Goal: Task Accomplishment & Management: Use online tool/utility

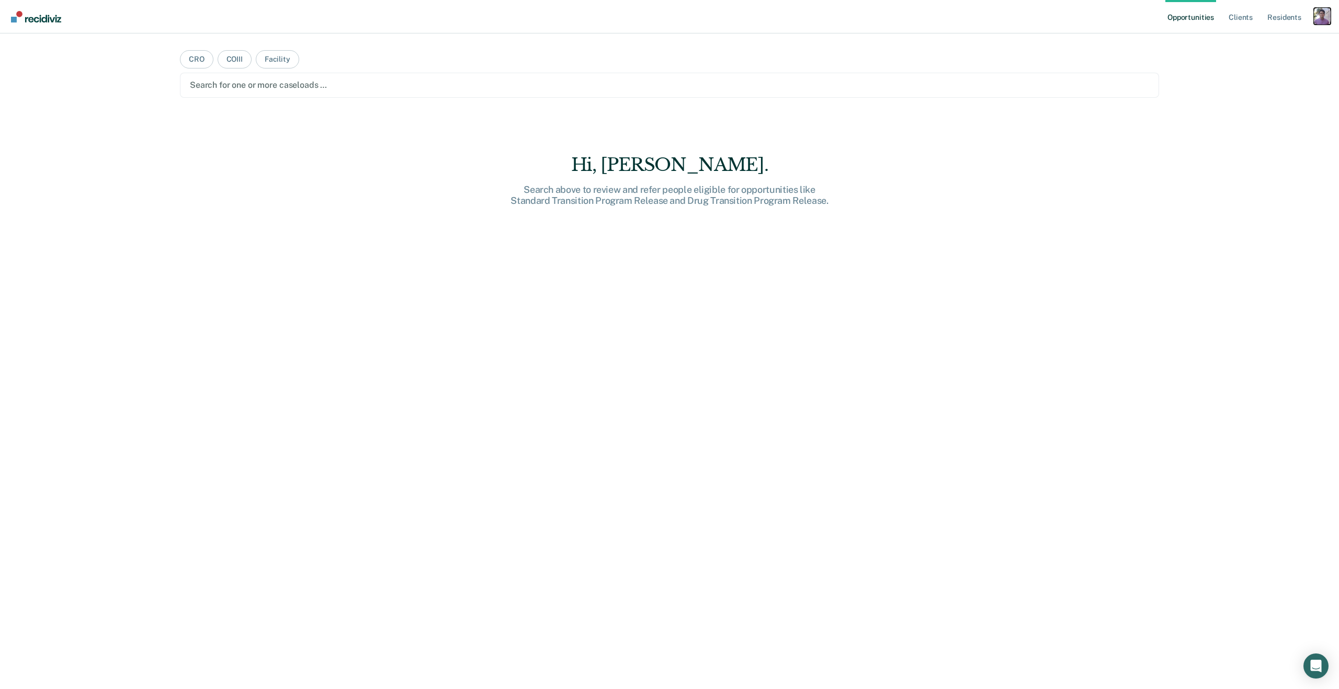
click at [1327, 17] on div "Profile dropdown button" at bounding box center [1322, 16] width 17 height 17
click at [1320, 17] on div "Profile dropdown button" at bounding box center [1322, 16] width 17 height 17
click at [1338, 14] on nav "Opportunities Client s Resident s Profile How it works Log Out" at bounding box center [669, 16] width 1339 height 33
click at [1329, 16] on div "Profile dropdown button" at bounding box center [1322, 16] width 17 height 17
click at [1259, 43] on link "Profile" at bounding box center [1280, 42] width 84 height 9
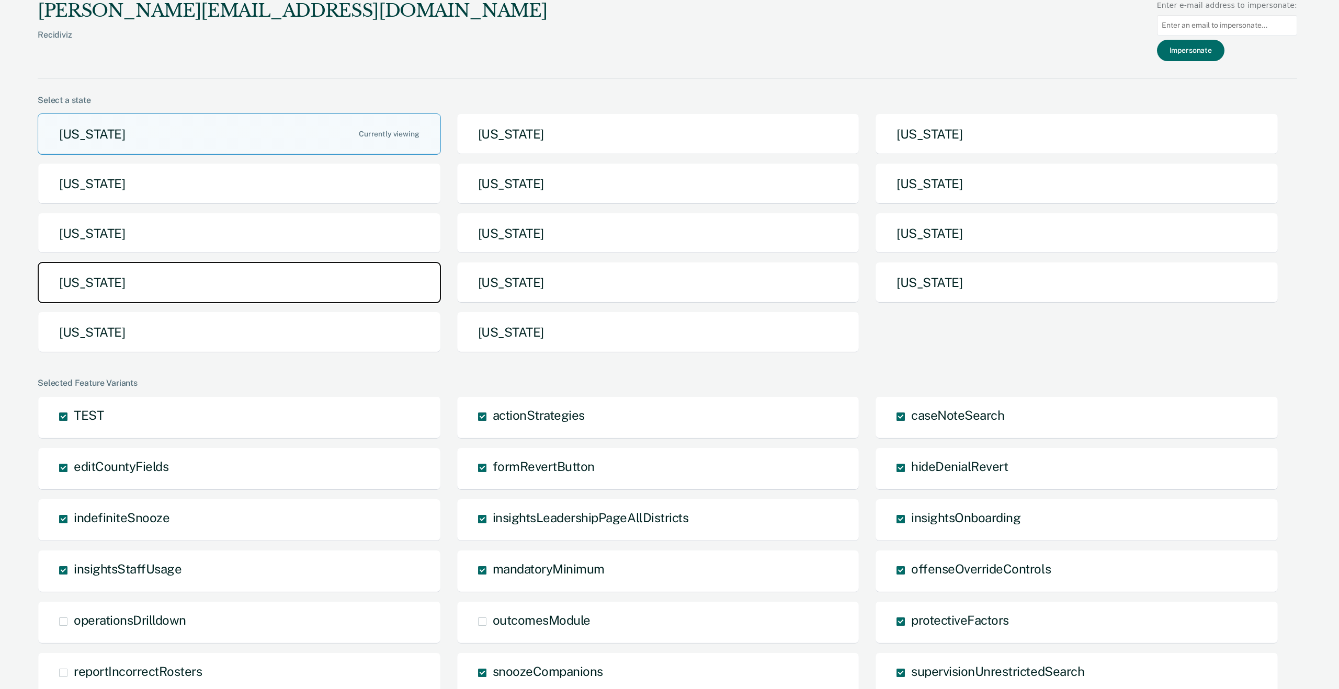
click at [235, 273] on button "North Dakota" at bounding box center [239, 282] width 403 height 41
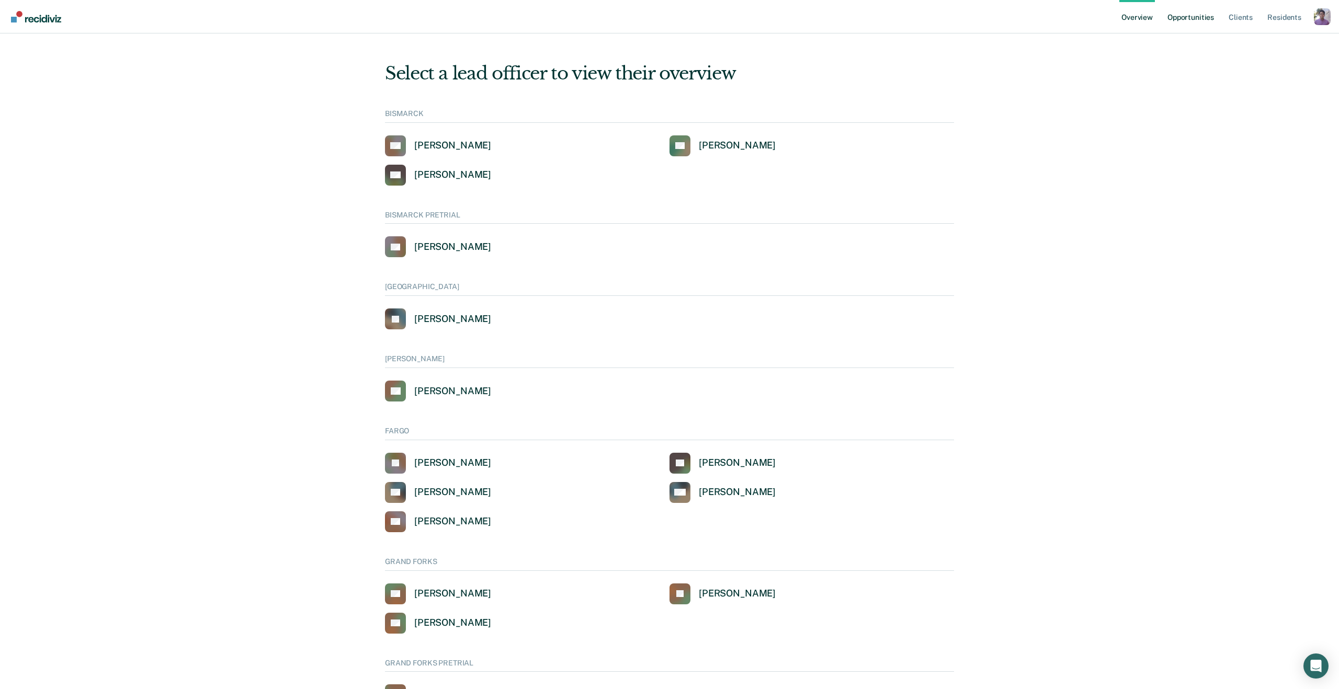
click at [1202, 13] on link "Opportunities" at bounding box center [1190, 16] width 51 height 33
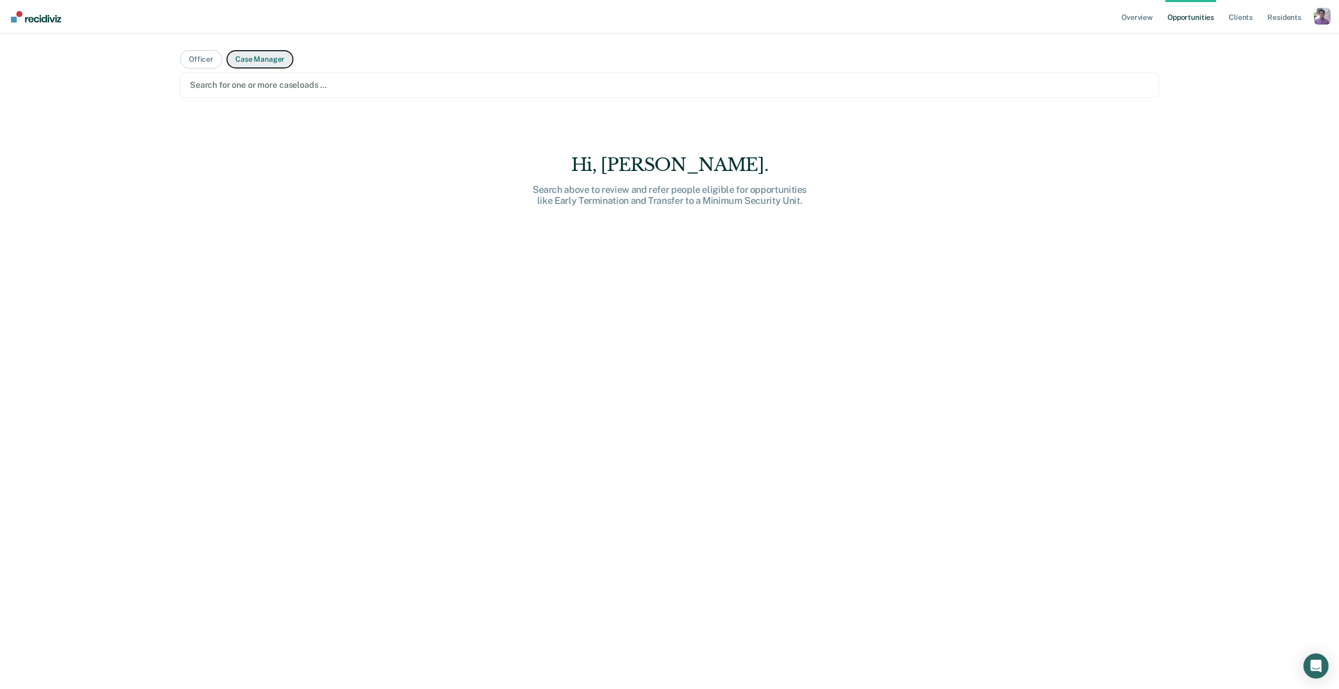
click at [254, 62] on button "Case Manager" at bounding box center [259, 59] width 67 height 18
click at [226, 79] on div at bounding box center [669, 85] width 959 height 12
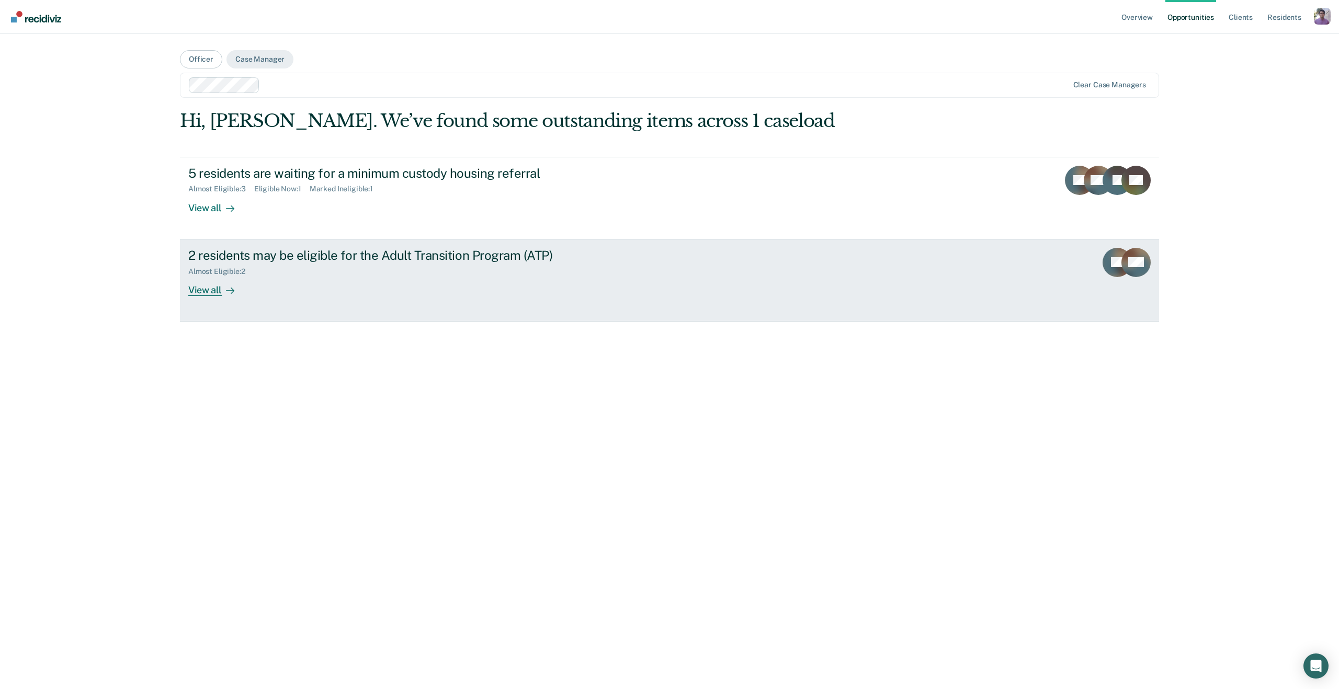
click at [288, 290] on div "2 residents may be eligible for the Adult Transition Program (ATP) Almost Eligi…" at bounding box center [384, 272] width 392 height 48
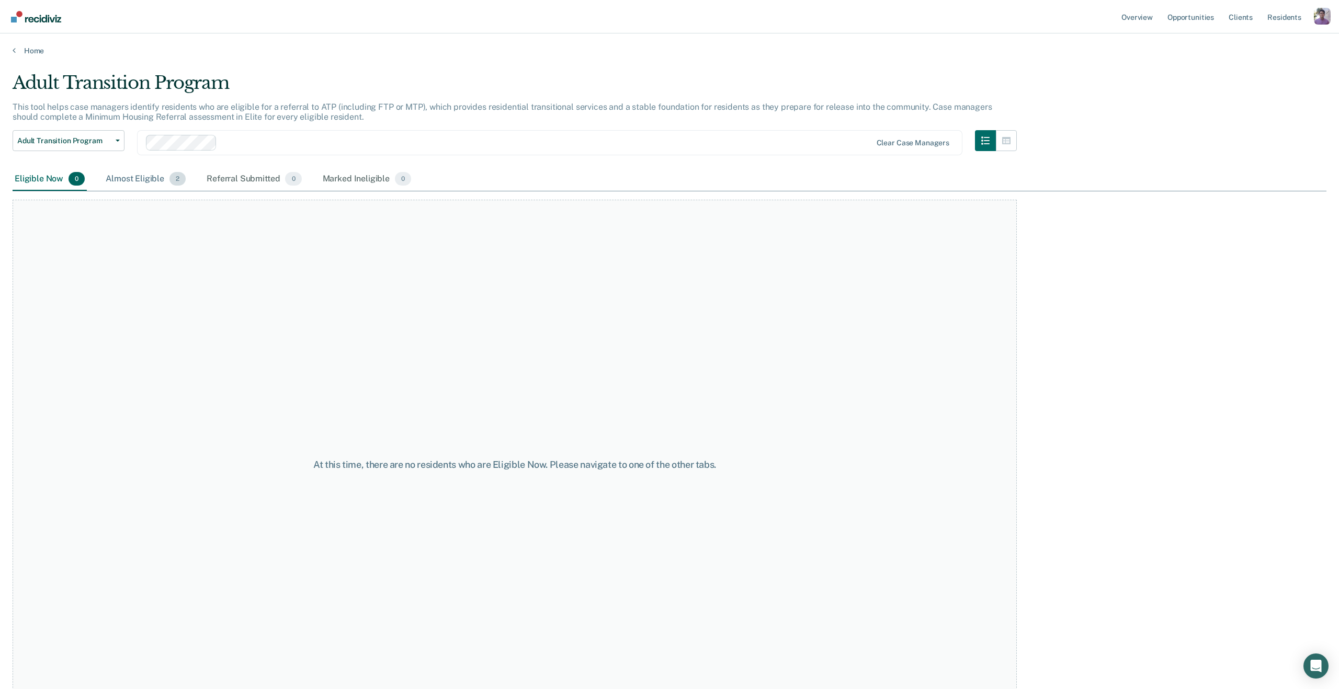
click at [127, 177] on div "Almost Eligible 2" at bounding box center [146, 179] width 84 height 23
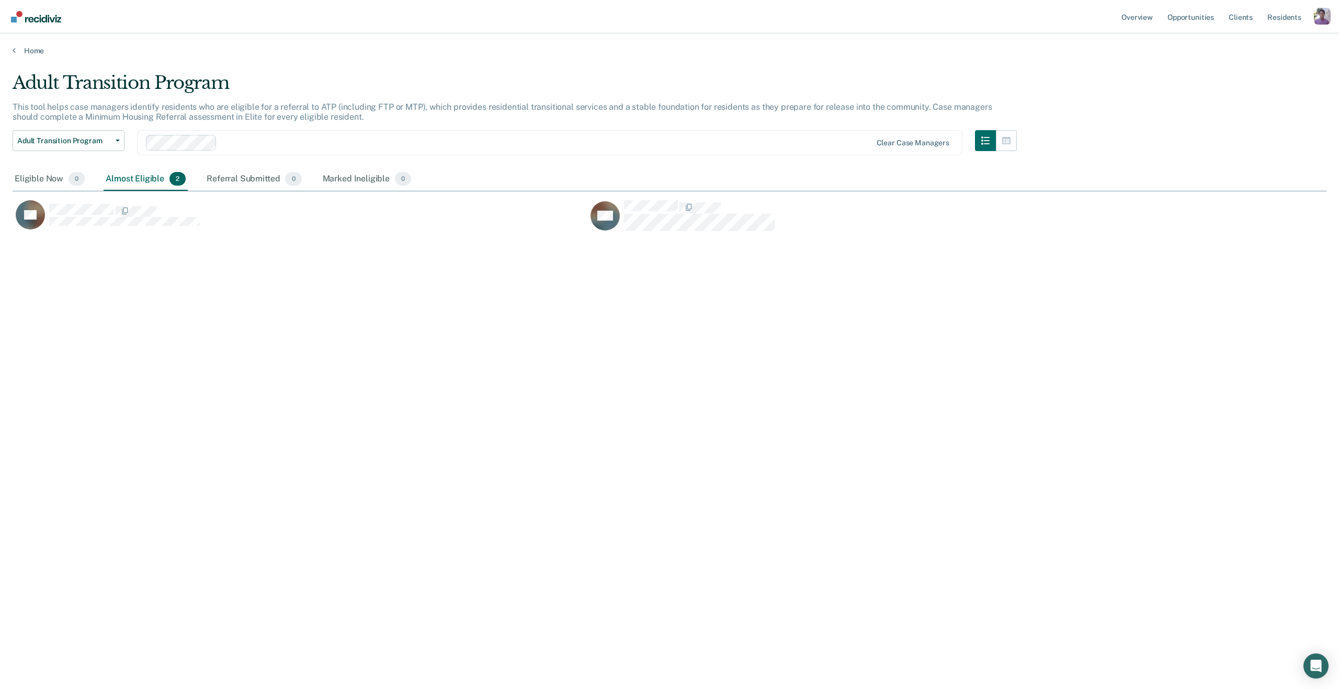
scroll to position [539, 1314]
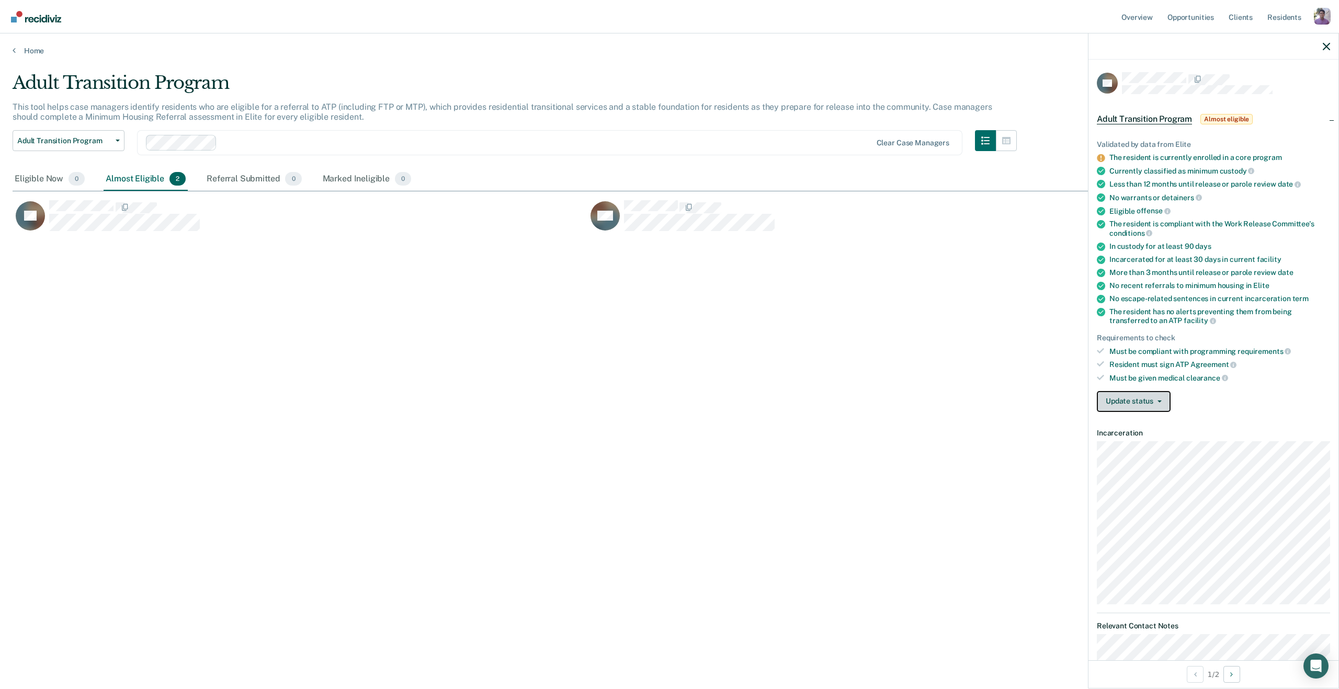
click at [1138, 405] on button "Update status" at bounding box center [1134, 401] width 74 height 21
click at [1126, 440] on button "Mark Ineligible" at bounding box center [1153, 443] width 113 height 17
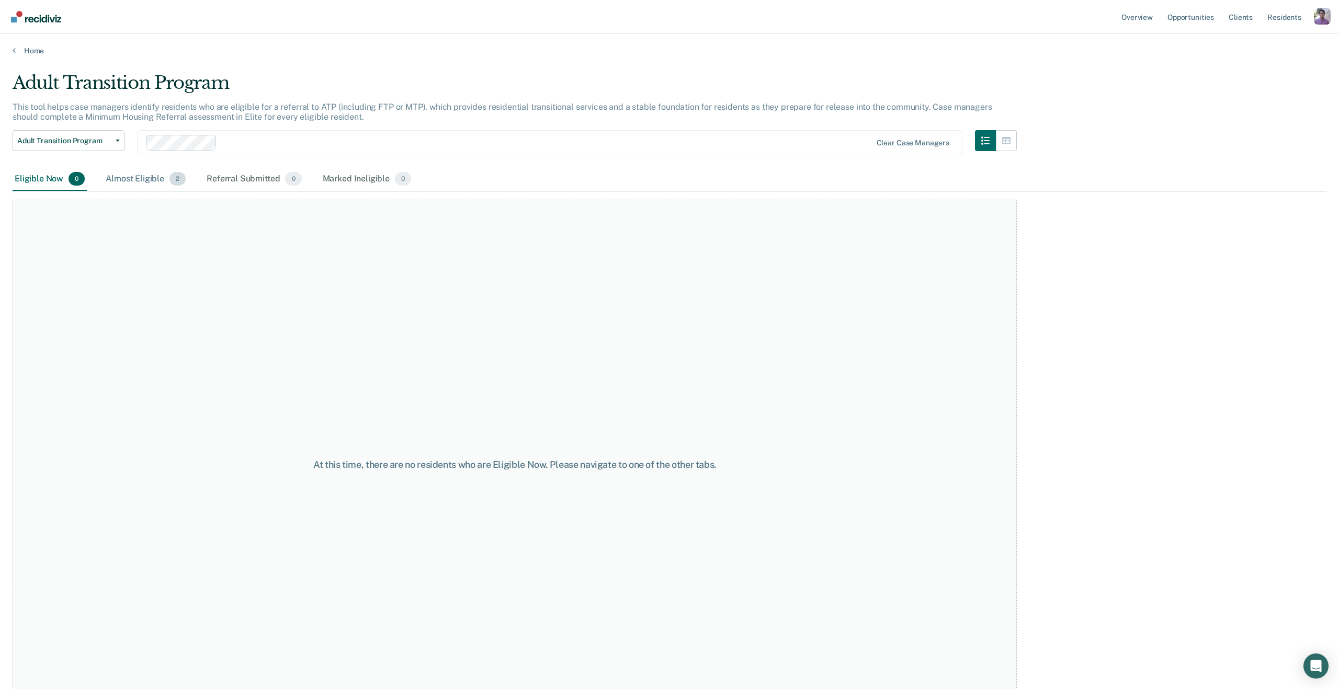
click at [156, 185] on div "Almost Eligible 2" at bounding box center [146, 179] width 84 height 23
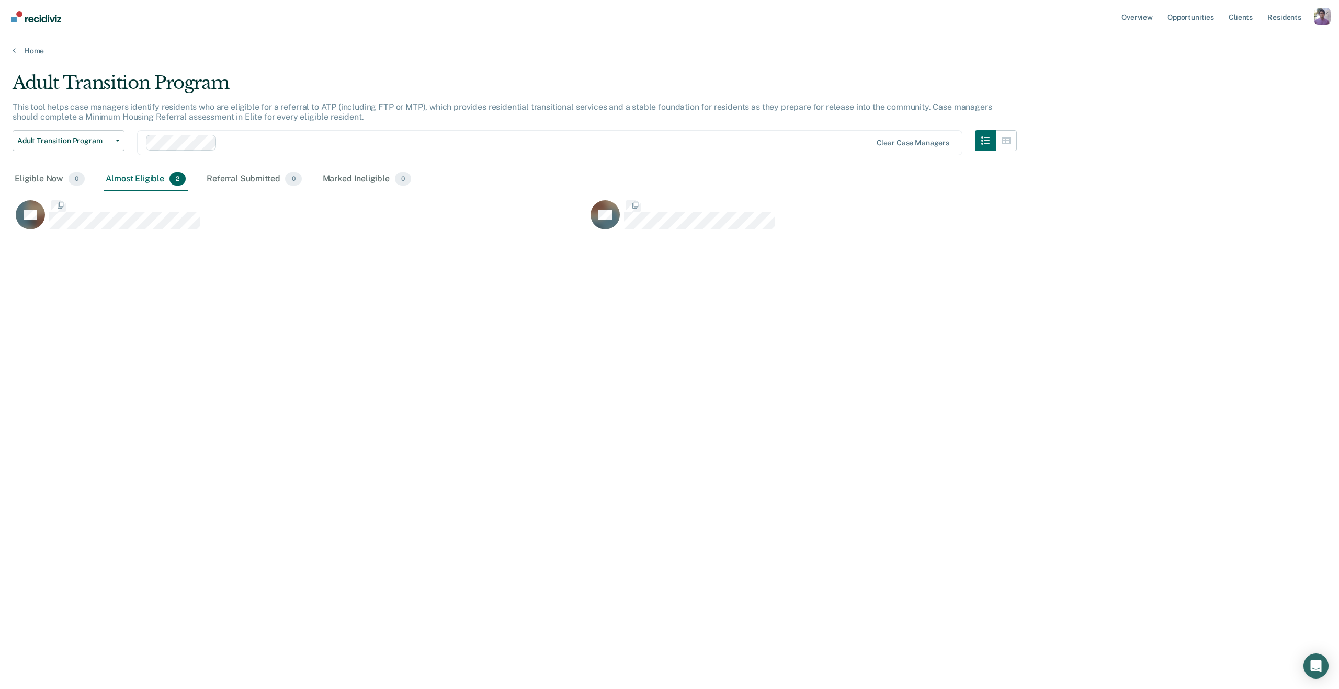
scroll to position [539, 1314]
click at [65, 196] on div "LG BM" at bounding box center [587, 212] width 1149 height 42
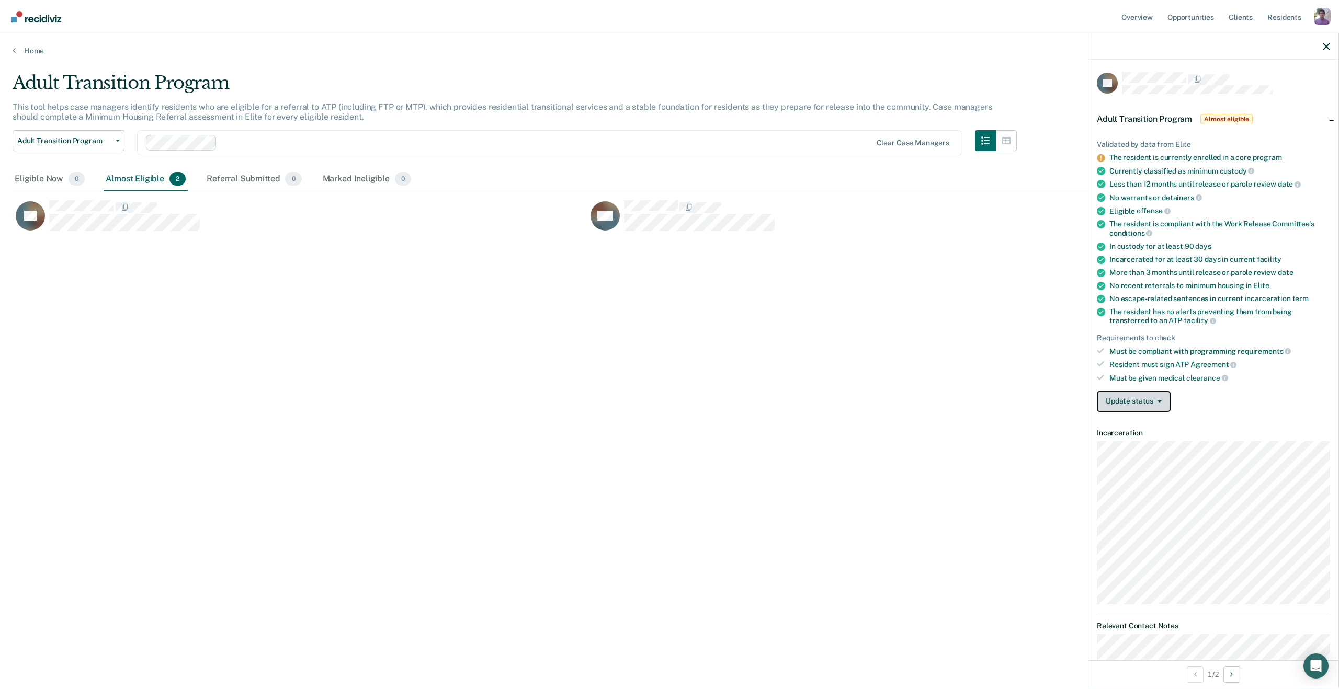
click at [1156, 396] on button "Update status" at bounding box center [1134, 401] width 74 height 21
click at [1159, 441] on button "Mark Ineligible" at bounding box center [1153, 443] width 113 height 17
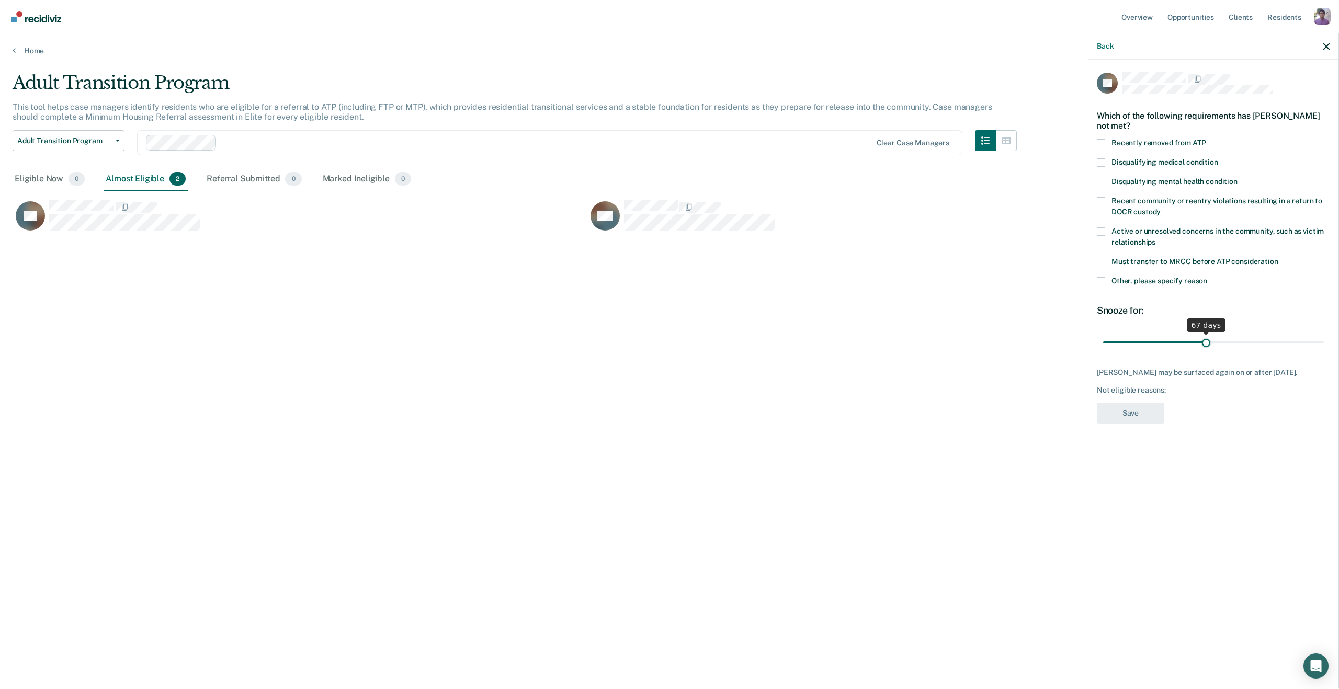
drag, startPoint x: 1148, startPoint y: 341, endPoint x: 1205, endPoint y: 346, distance: 56.7
click at [1205, 346] on input "range" at bounding box center [1213, 342] width 221 height 18
drag, startPoint x: 1206, startPoint y: 343, endPoint x: 1319, endPoint y: 344, distance: 113.5
type input "143"
click at [1319, 344] on input "range" at bounding box center [1213, 342] width 221 height 18
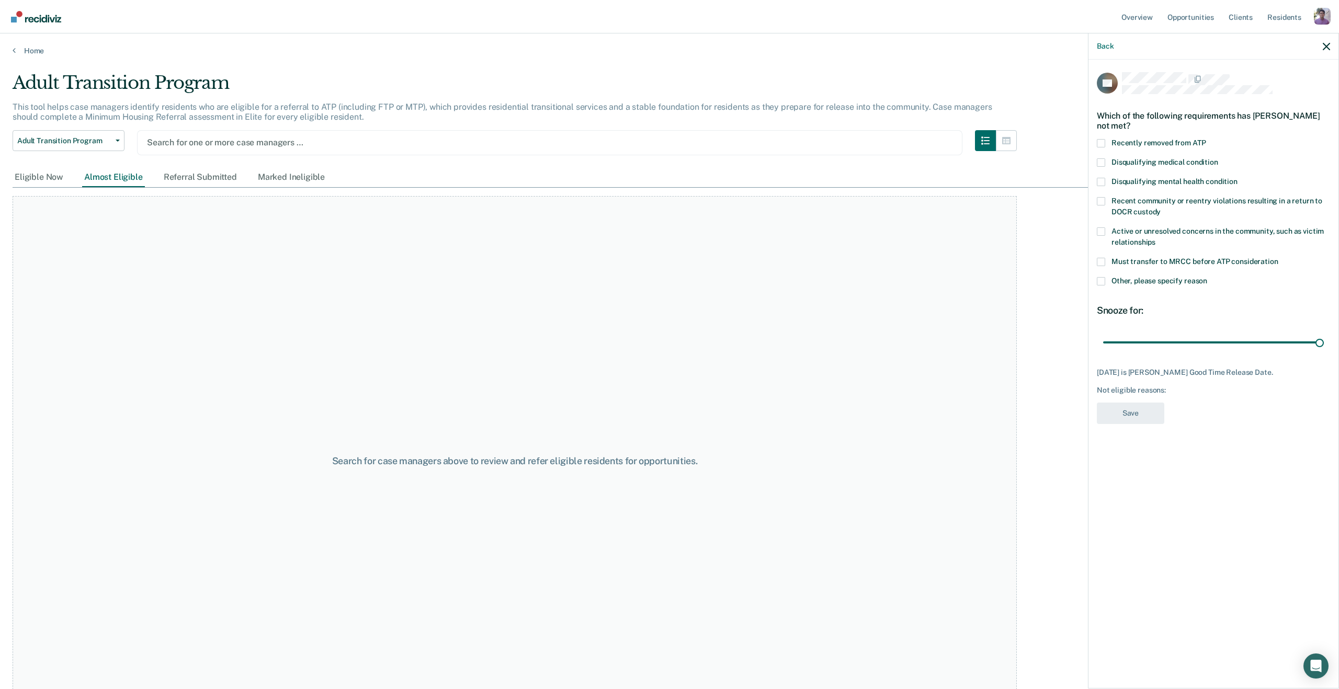
click at [215, 142] on div at bounding box center [549, 142] width 805 height 12
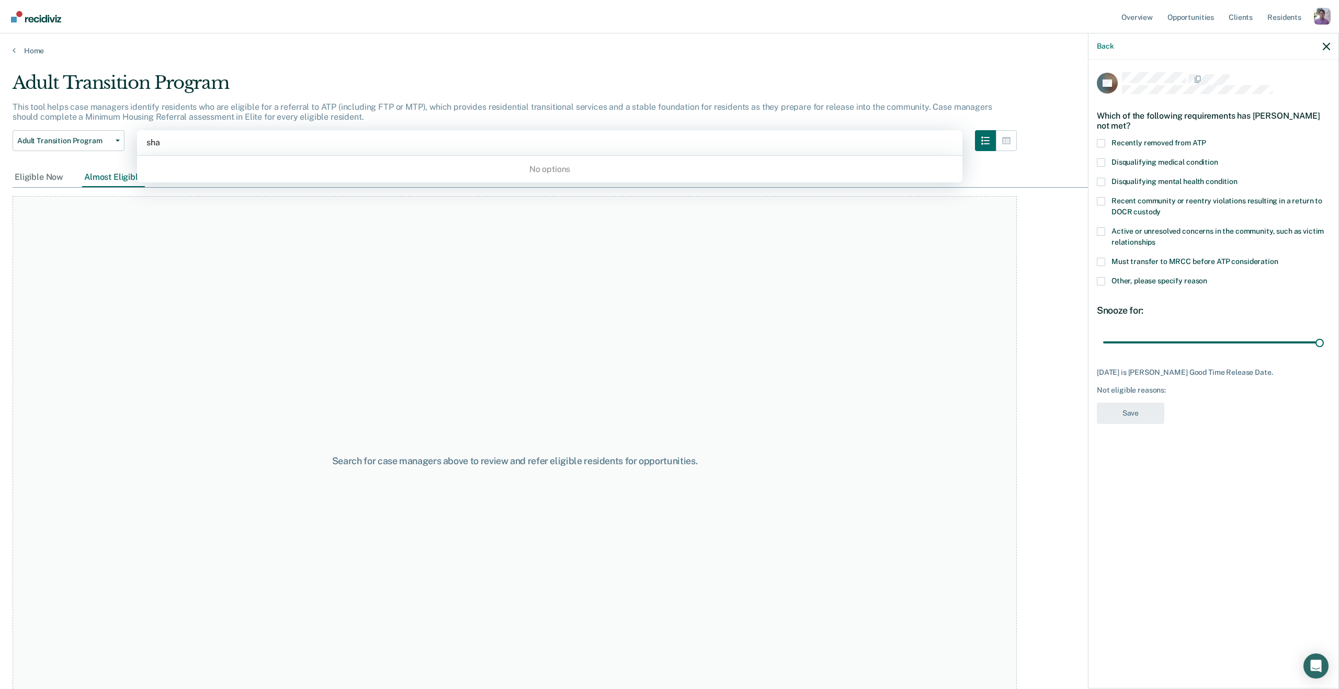
type input "sh"
type input "s"
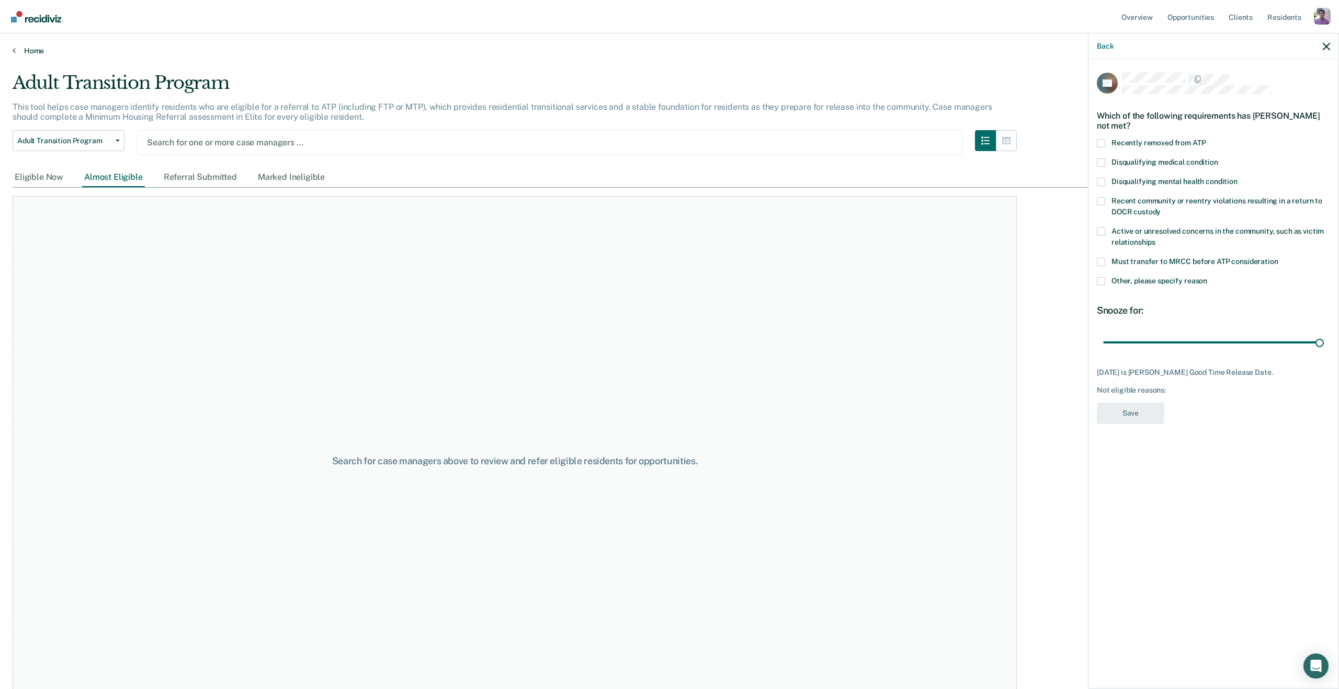
click at [24, 54] on link "Home" at bounding box center [670, 50] width 1314 height 9
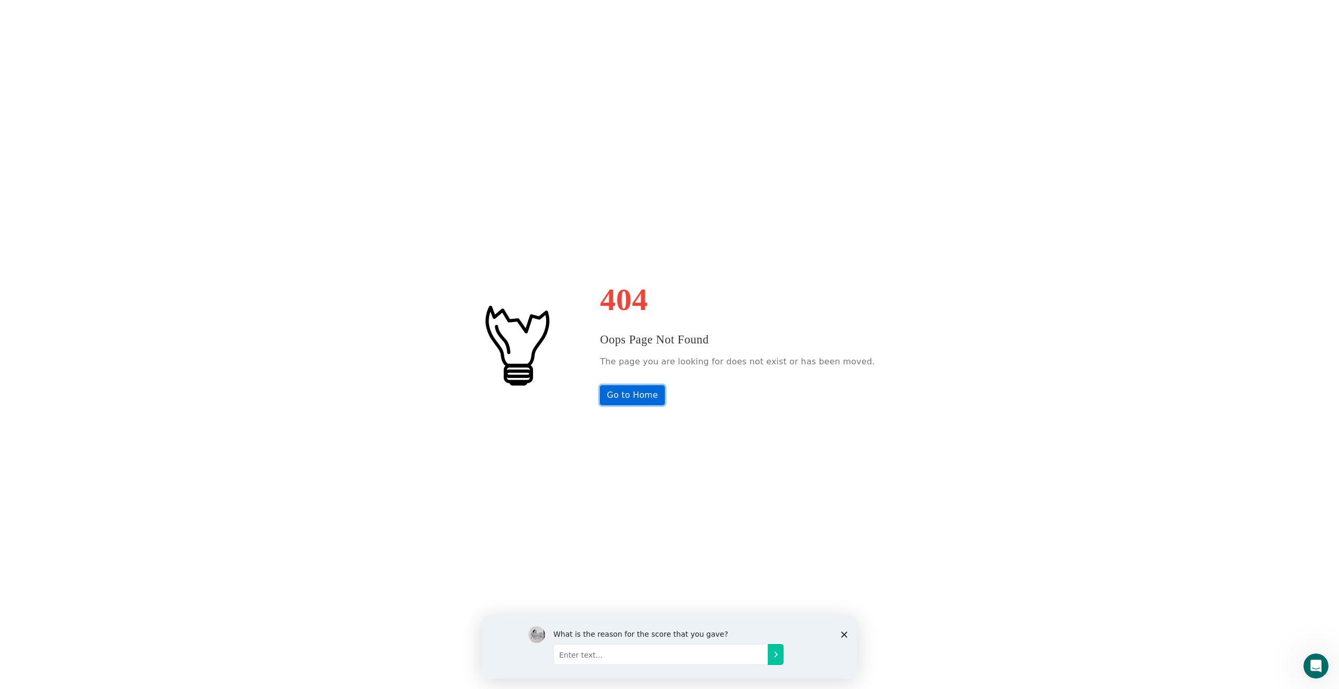
click at [661, 403] on link "Go to Home" at bounding box center [632, 395] width 65 height 20
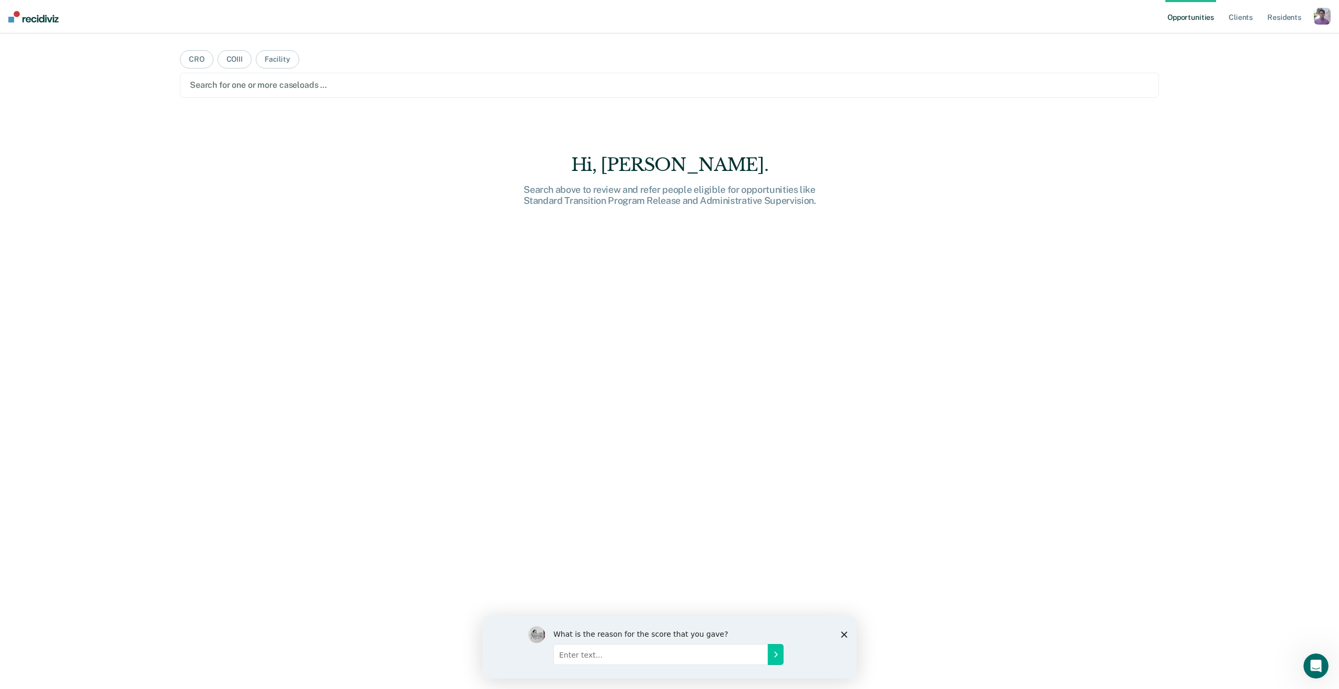
click at [847, 630] on div "What is the reason for the score that you gave?" at bounding box center [669, 646] width 374 height 63
drag, startPoint x: 842, startPoint y: 632, endPoint x: 1321, endPoint y: 1247, distance: 780.2
click at [842, 632] on icon "Close survey" at bounding box center [844, 634] width 6 height 6
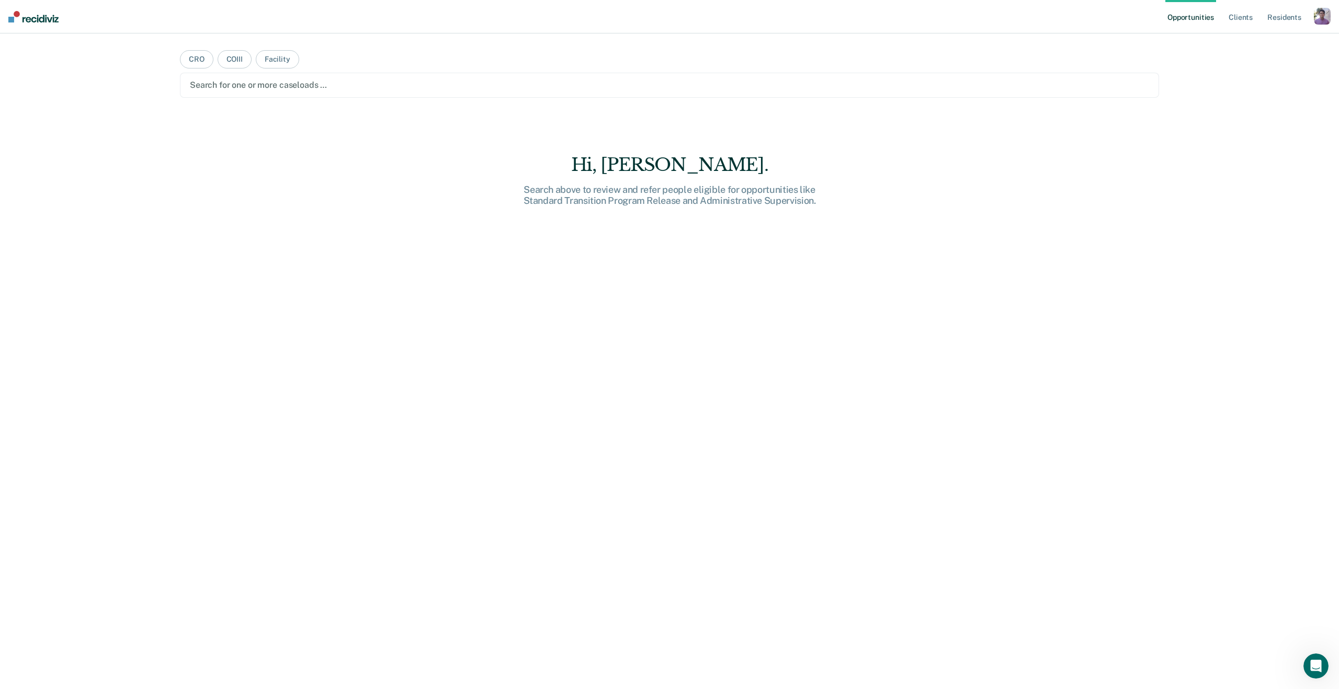
click at [1333, 10] on nav "Opportunities Client s Resident s Profile How it works Log Out" at bounding box center [669, 16] width 1339 height 33
click at [1314, 14] on div "button" at bounding box center [1322, 16] width 17 height 17
click at [1245, 33] on div "Profile How it works Log Out" at bounding box center [1279, 55] width 101 height 51
click at [1238, 39] on link "Profile" at bounding box center [1280, 42] width 84 height 9
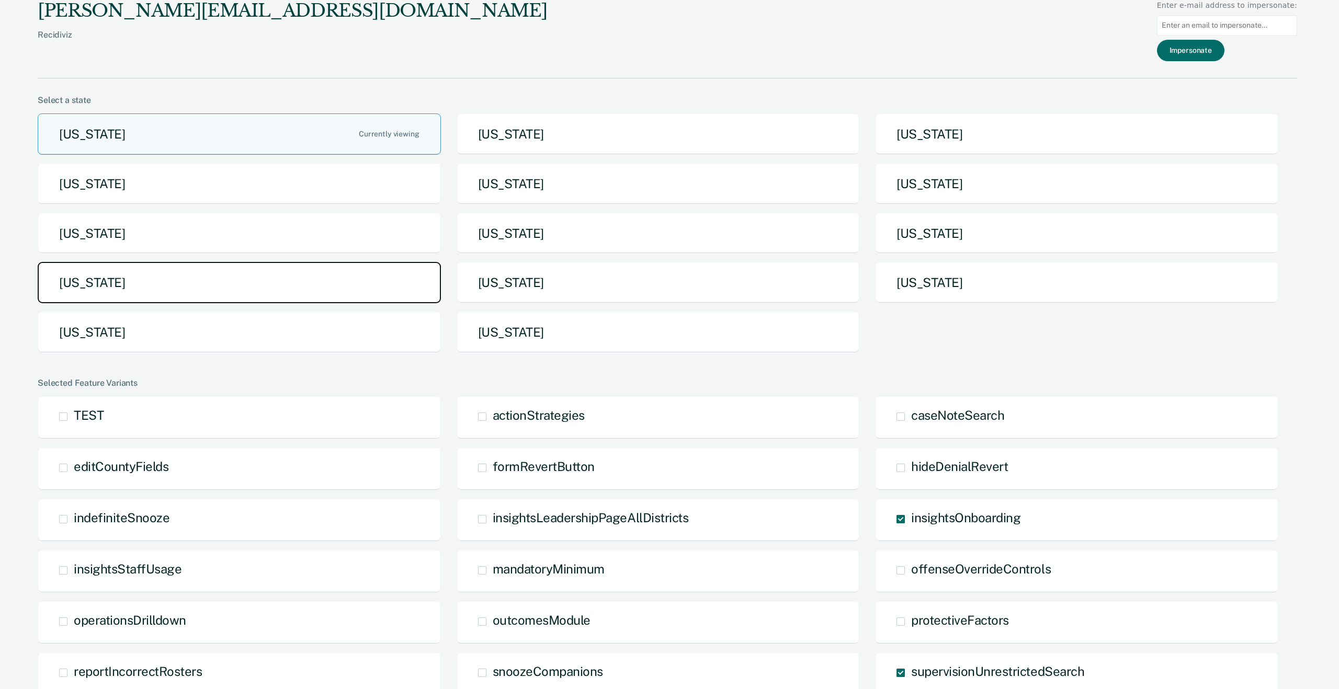
click at [340, 271] on button "[US_STATE]" at bounding box center [239, 282] width 403 height 41
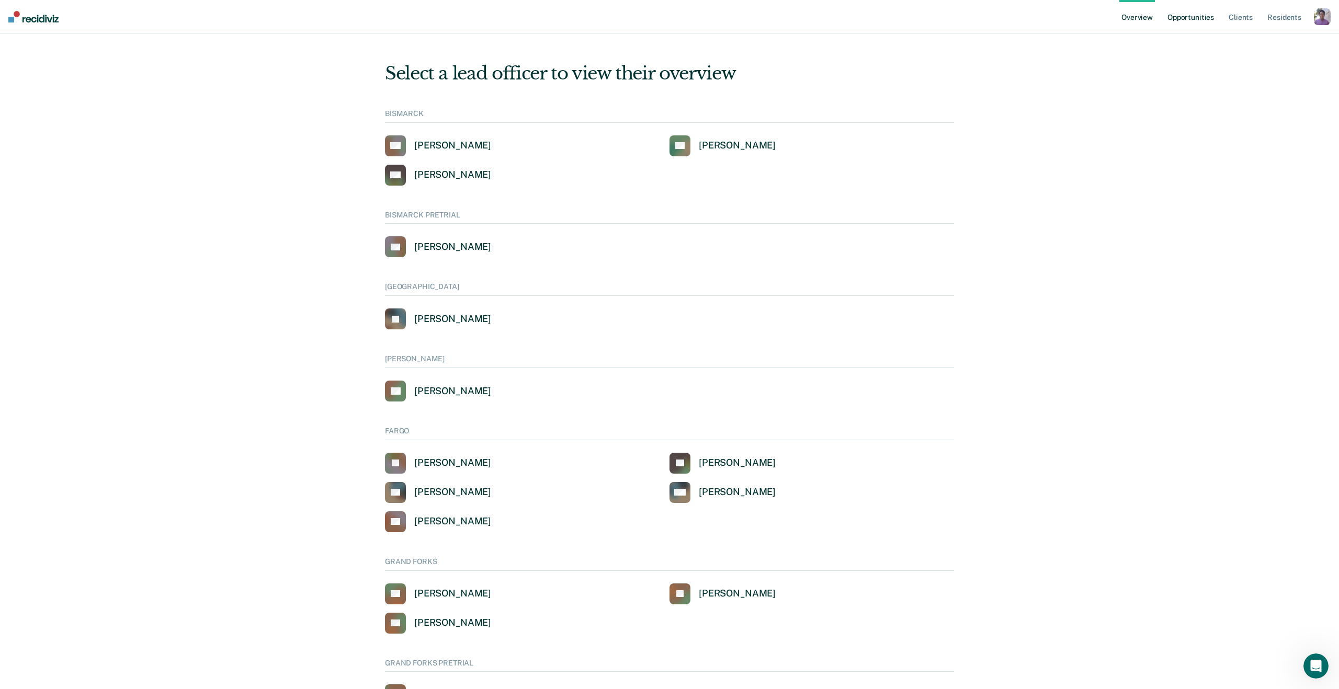
click at [1204, 21] on link "Opportunities" at bounding box center [1190, 16] width 51 height 33
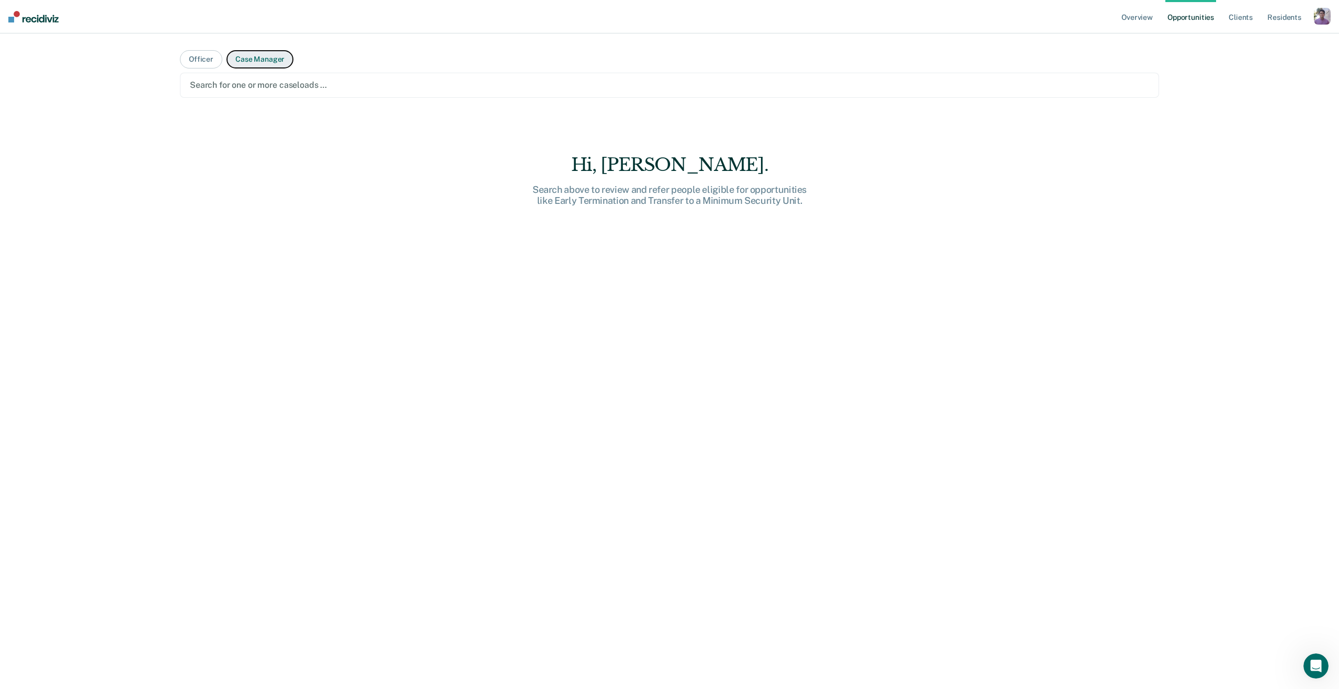
click at [241, 63] on button "Case Manager" at bounding box center [259, 59] width 67 height 18
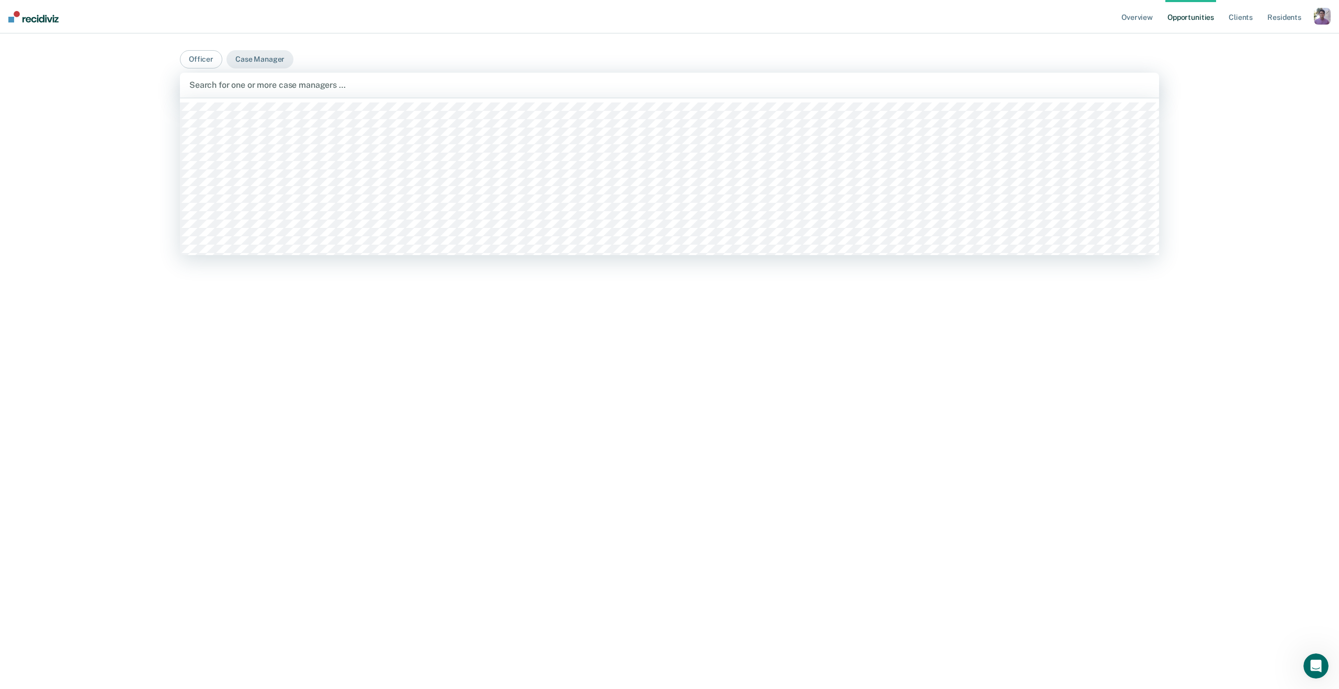
click at [224, 90] on div at bounding box center [669, 85] width 960 height 12
click at [303, 81] on div at bounding box center [676, 85] width 783 height 12
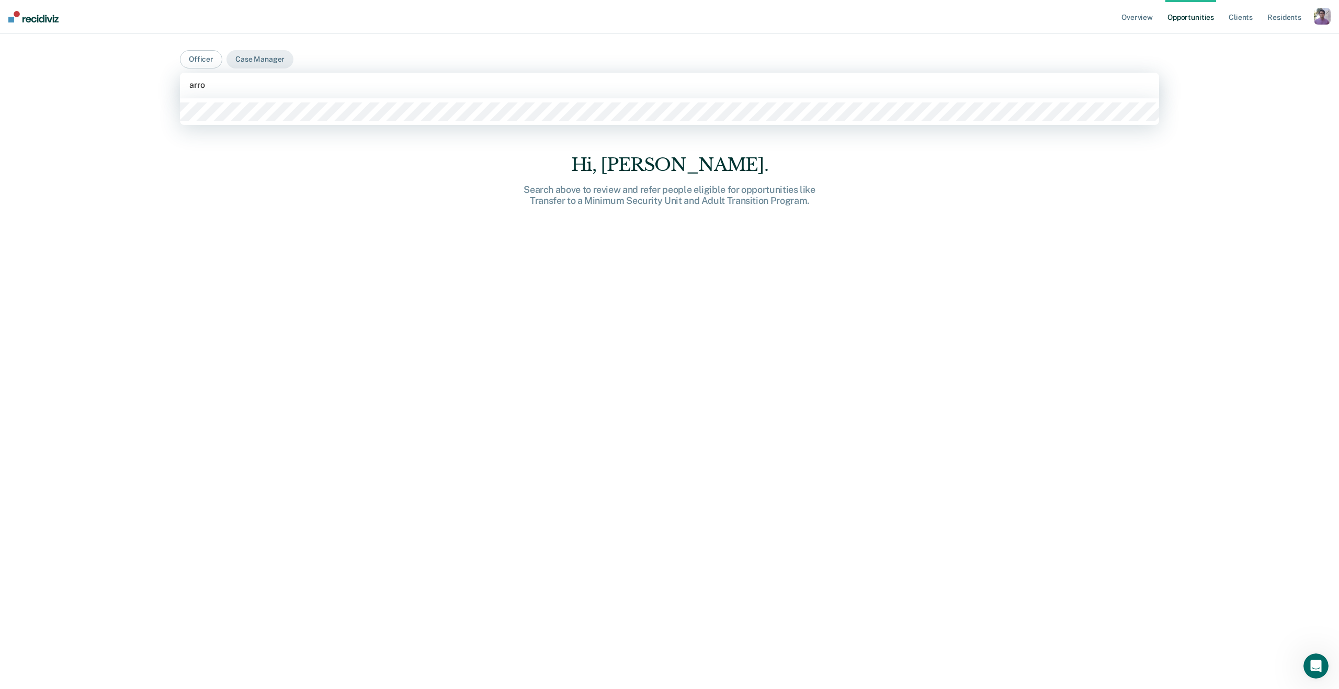
type input "[PERSON_NAME]"
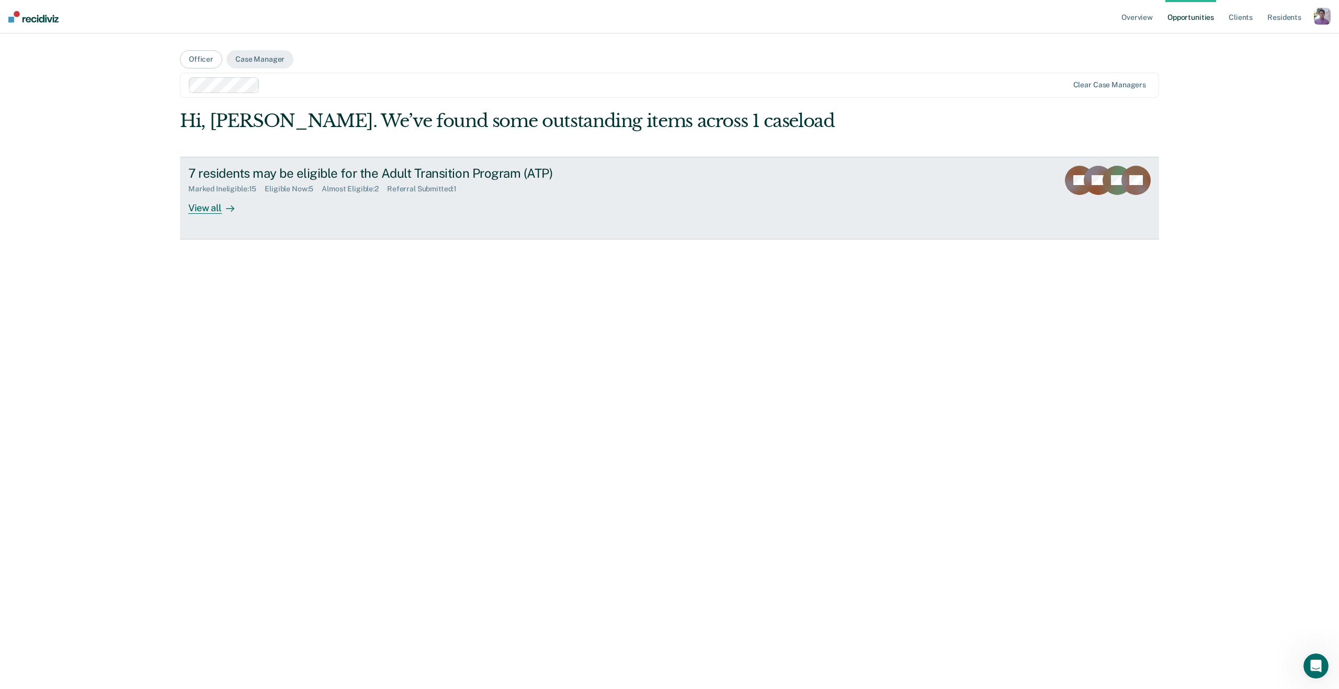
click at [213, 213] on div "View all" at bounding box center [217, 203] width 59 height 20
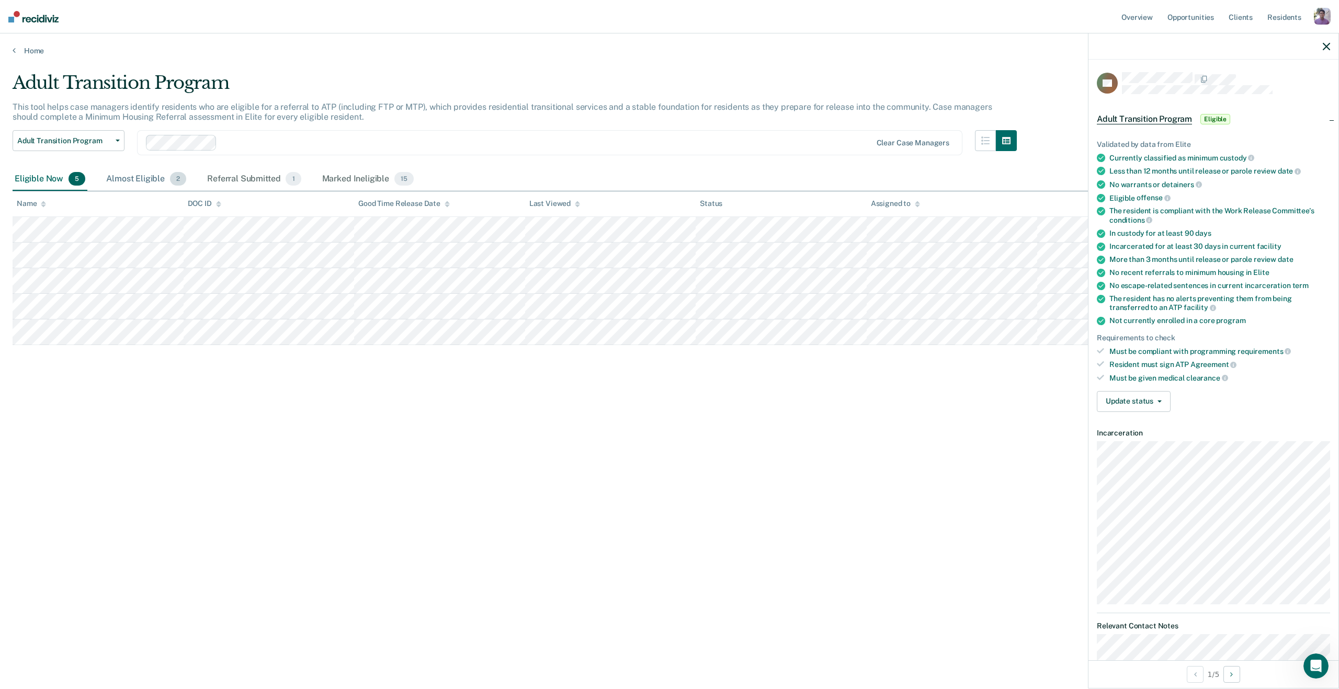
click at [159, 180] on div "Almost Eligible 2" at bounding box center [146, 179] width 84 height 23
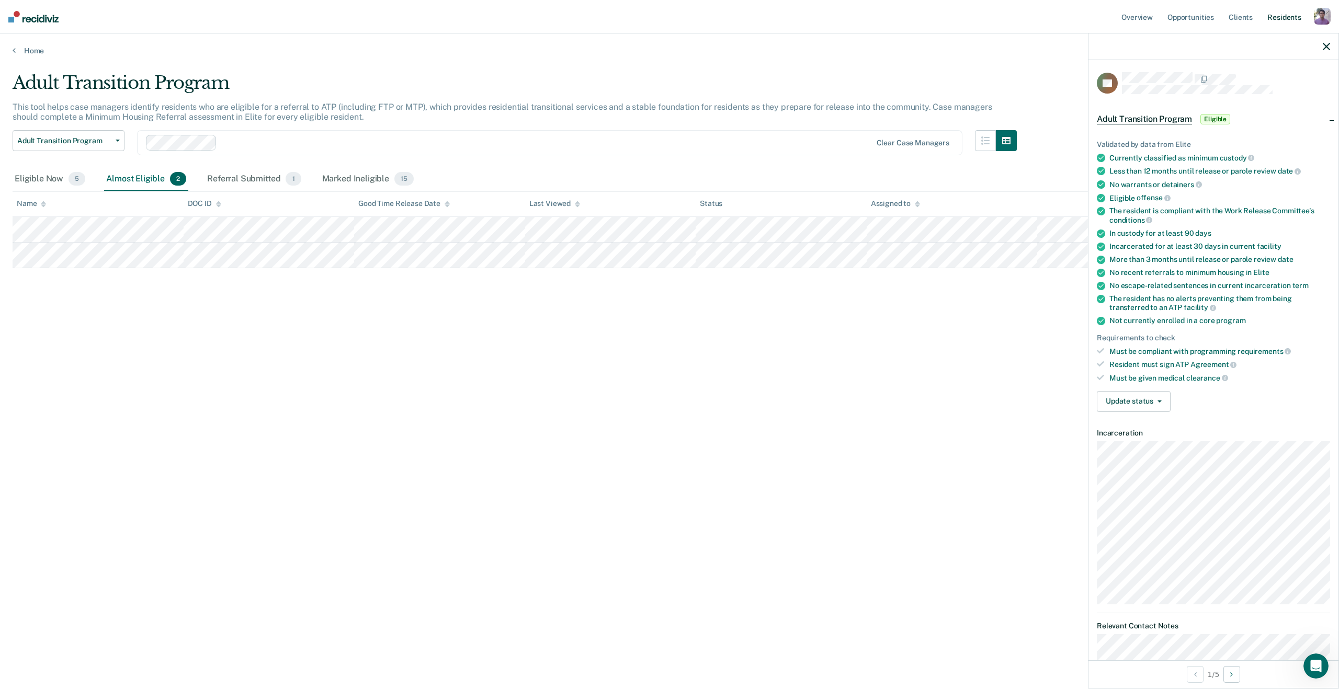
click at [1280, 20] on link "Resident s" at bounding box center [1284, 16] width 38 height 33
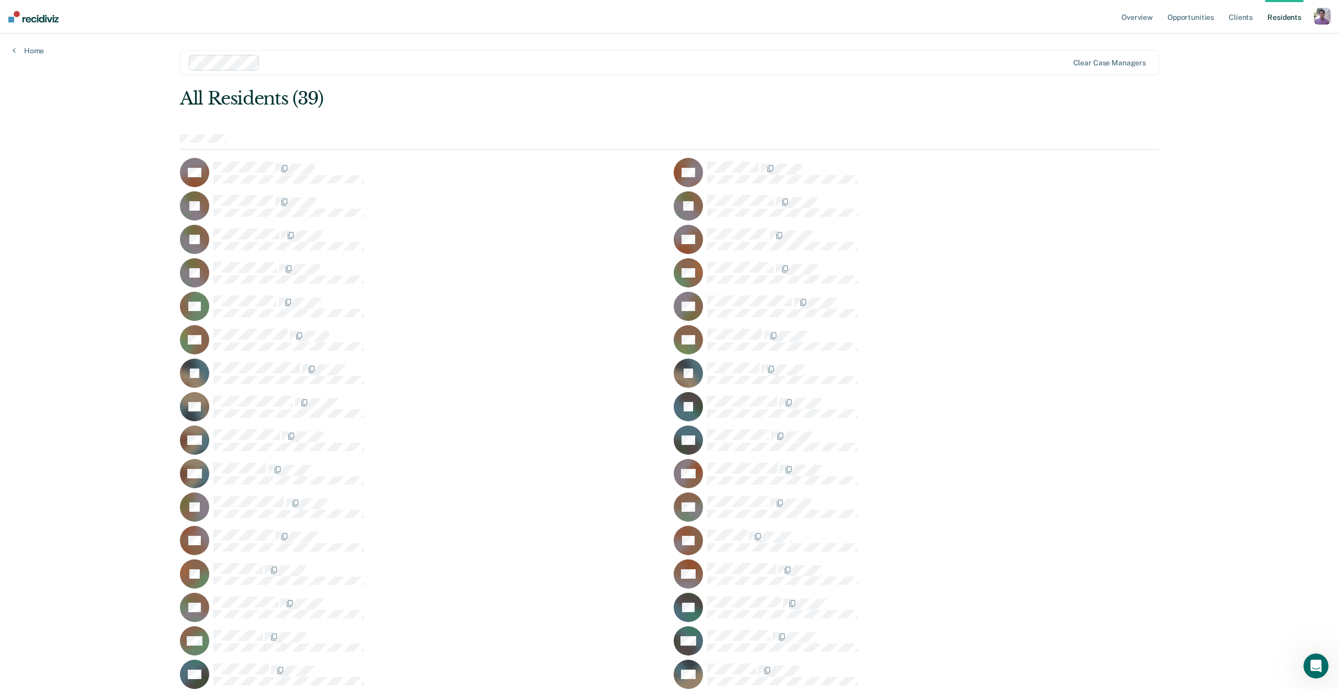
click at [698, 264] on icon at bounding box center [696, 258] width 52 height 54
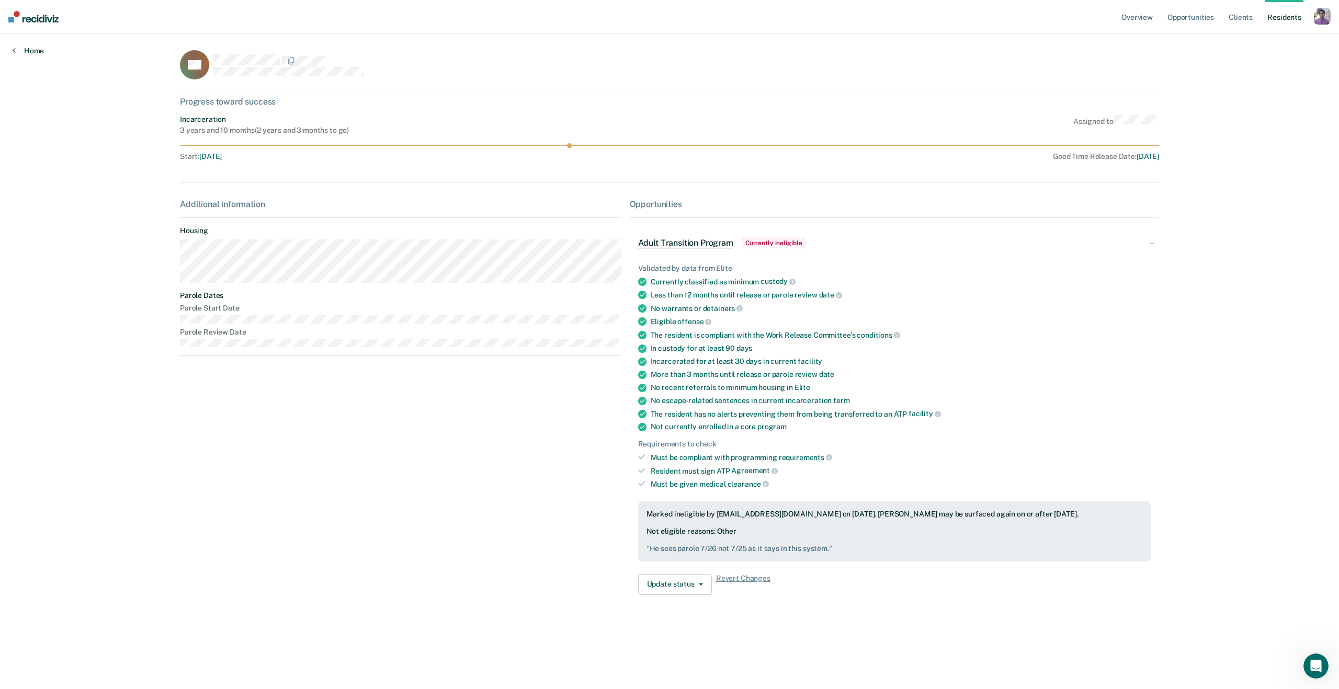
click at [36, 52] on link "Home" at bounding box center [28, 50] width 31 height 9
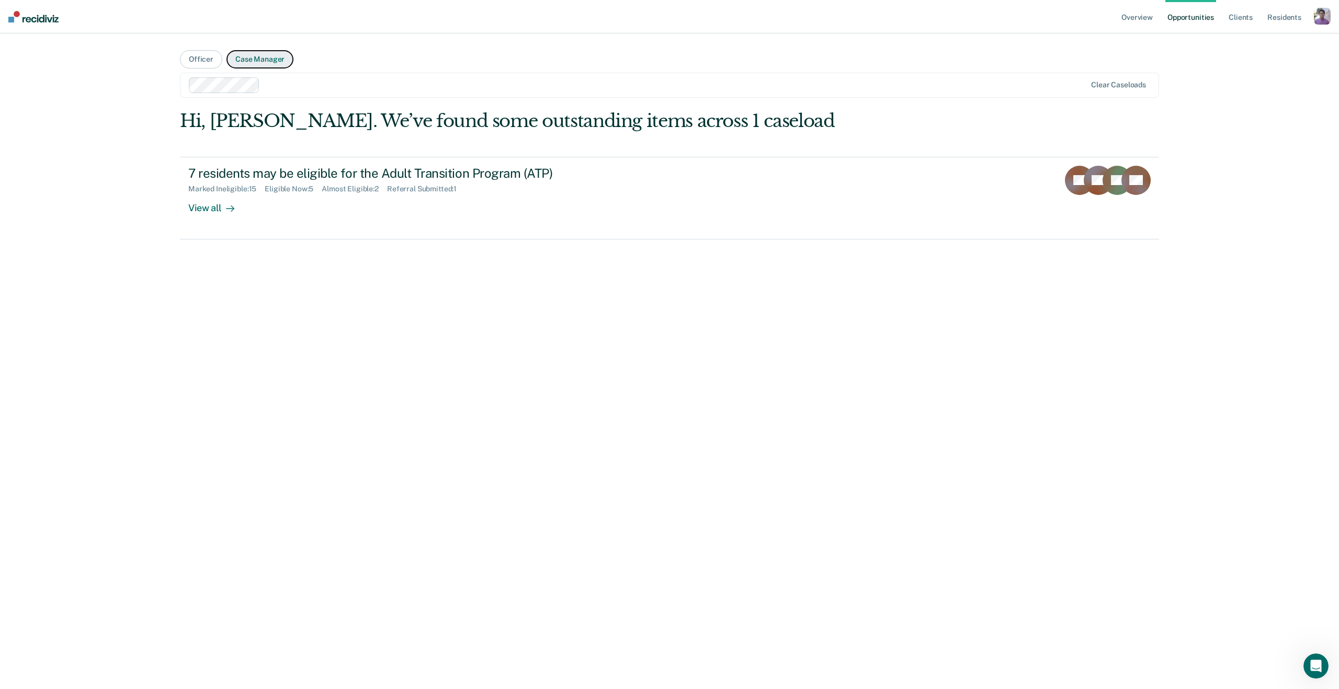
click at [244, 58] on button "Case Manager" at bounding box center [259, 59] width 67 height 18
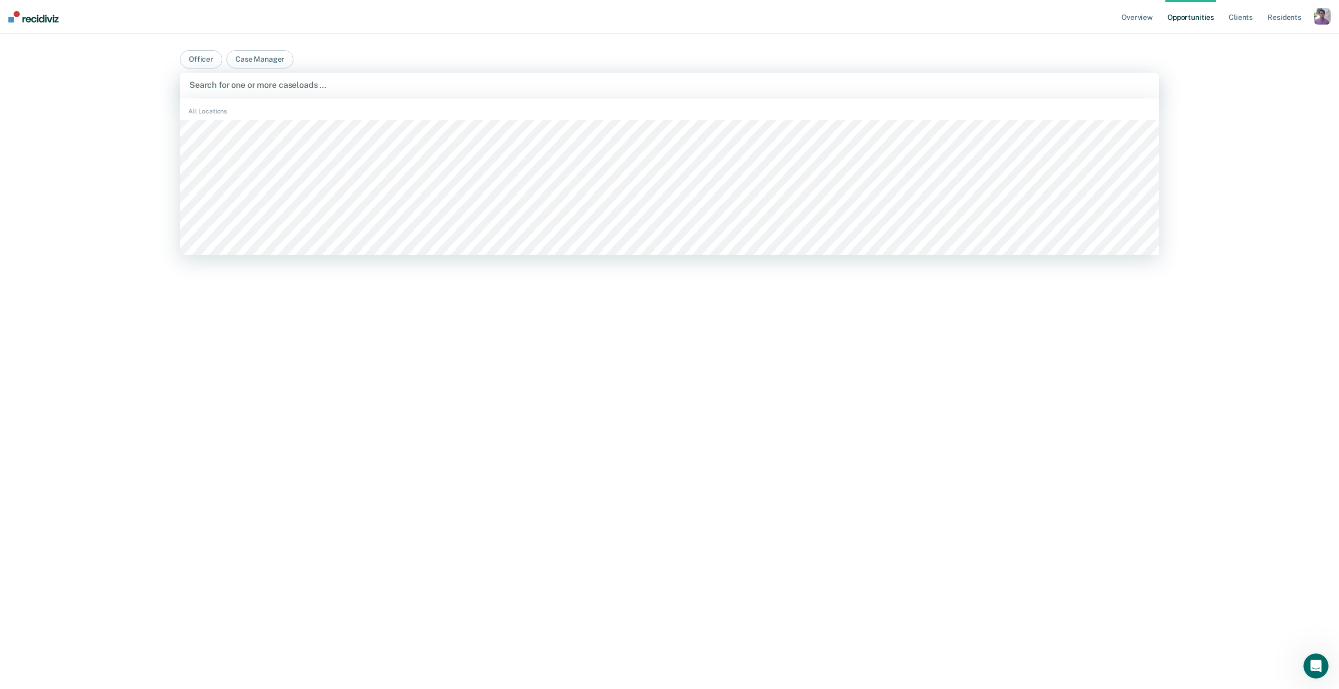
click at [269, 83] on div at bounding box center [669, 85] width 960 height 12
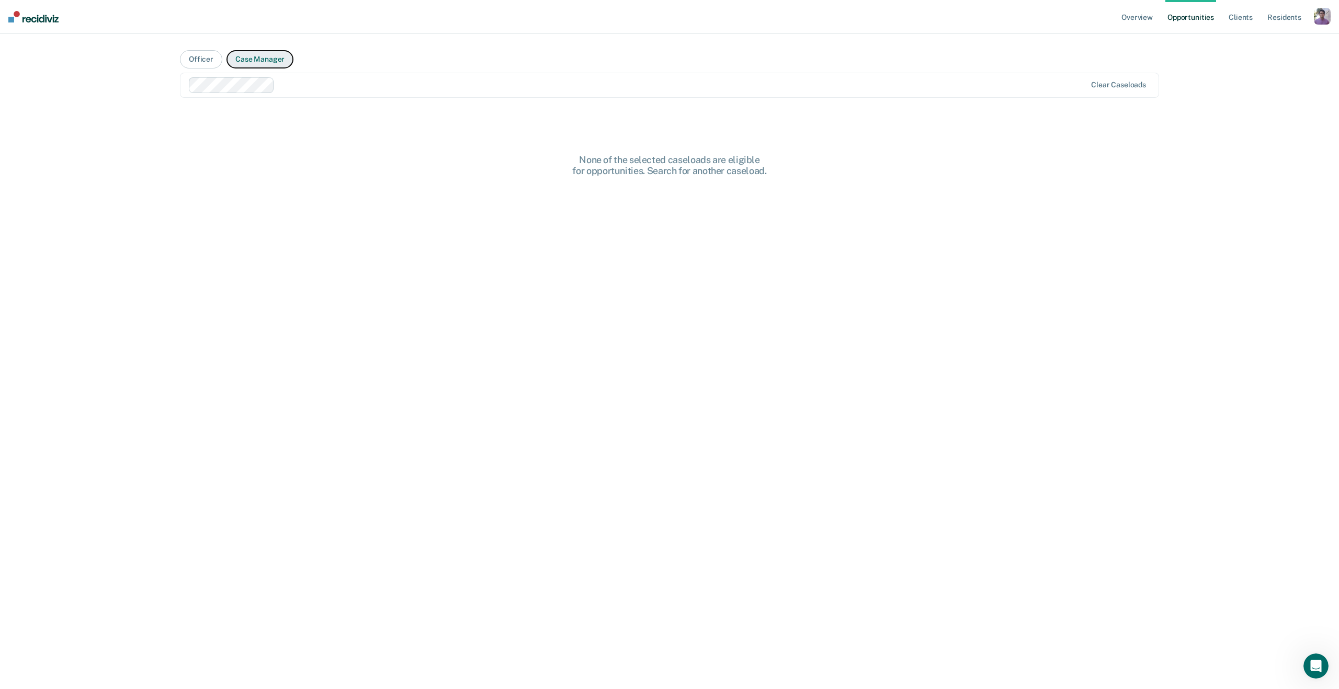
click at [269, 64] on button "Case Manager" at bounding box center [259, 59] width 67 height 18
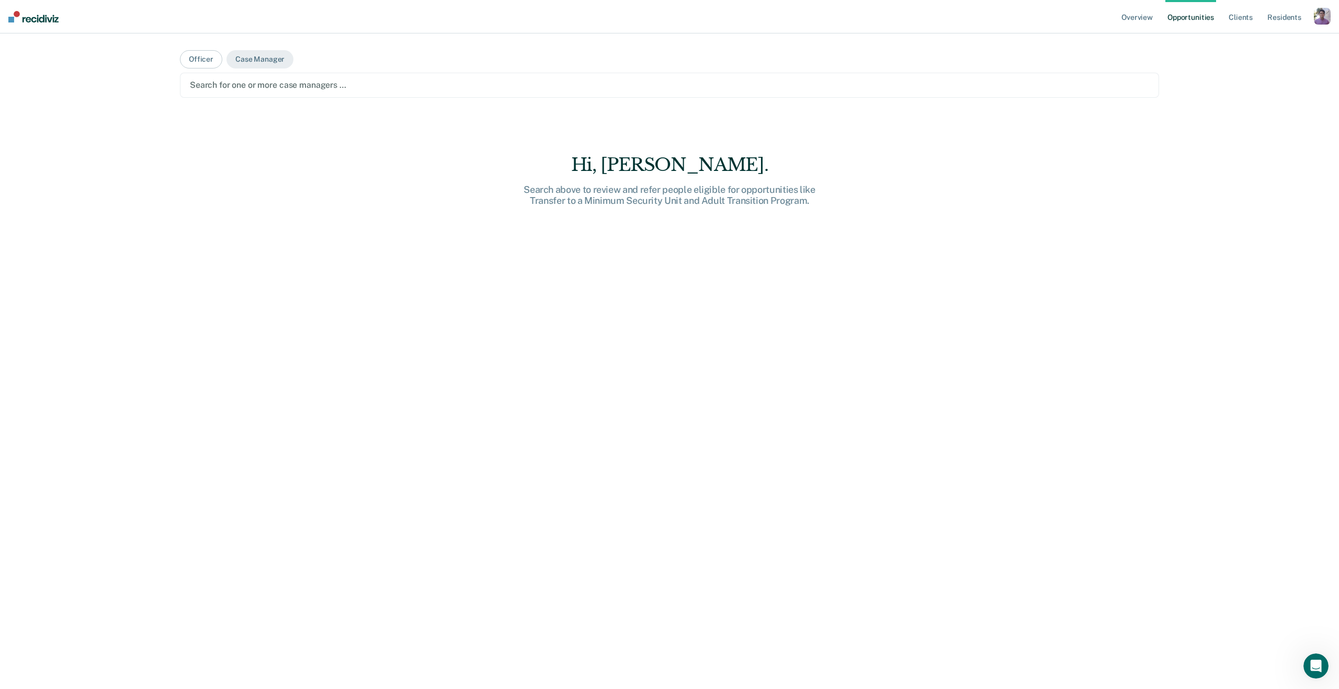
click at [291, 92] on div "Search for one or more case managers …" at bounding box center [669, 85] width 961 height 14
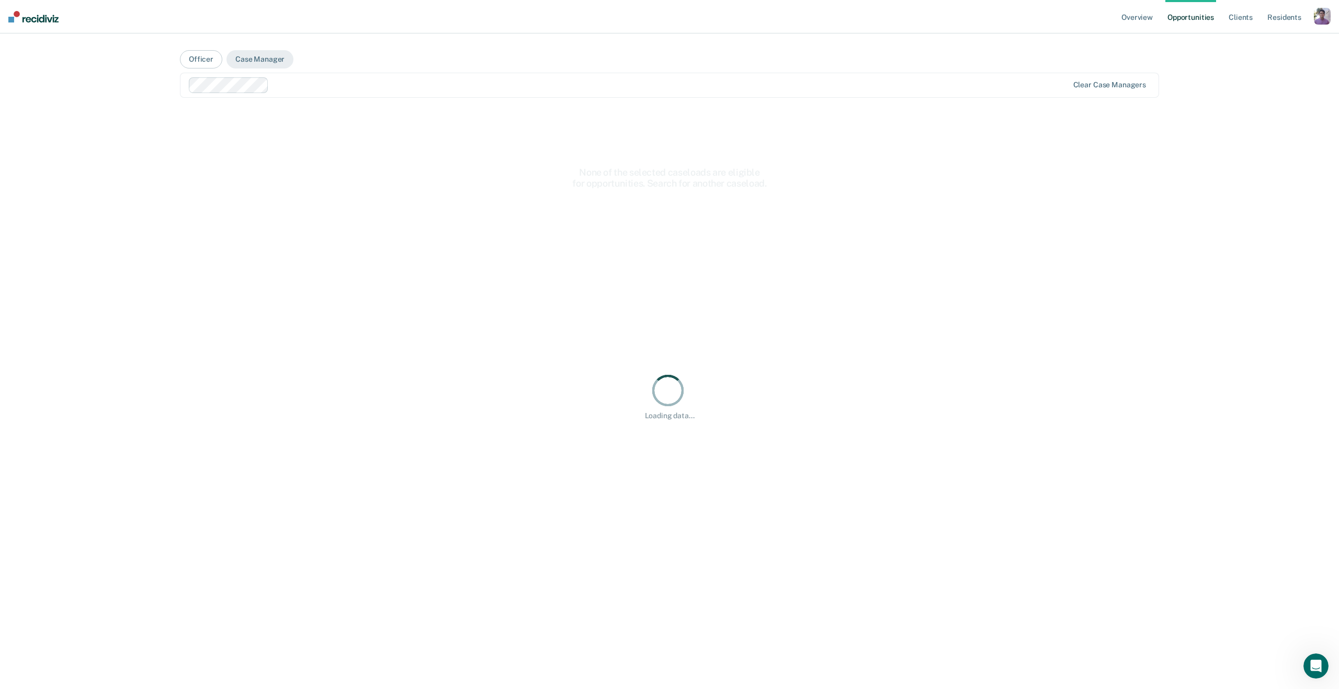
click at [317, 78] on div at bounding box center [629, 85] width 880 height 16
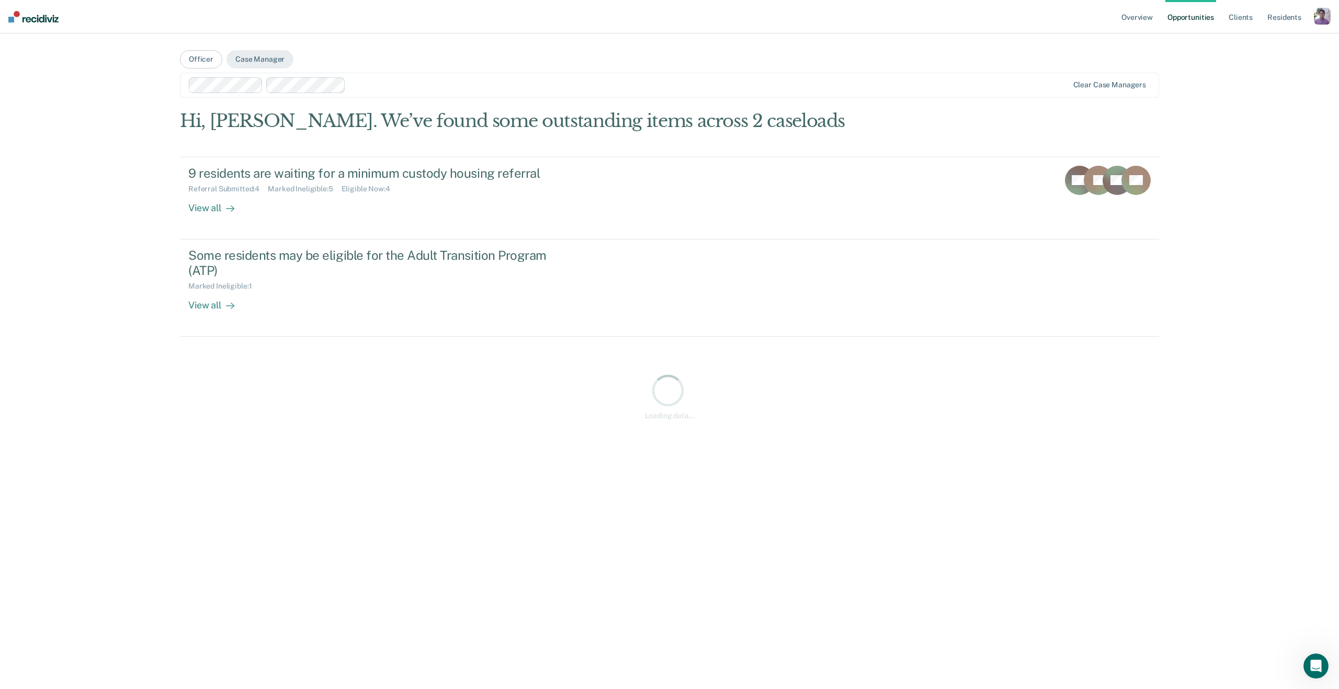
click at [388, 91] on div at bounding box center [629, 85] width 880 height 16
click at [488, 94] on div "Clear case managers" at bounding box center [669, 85] width 979 height 25
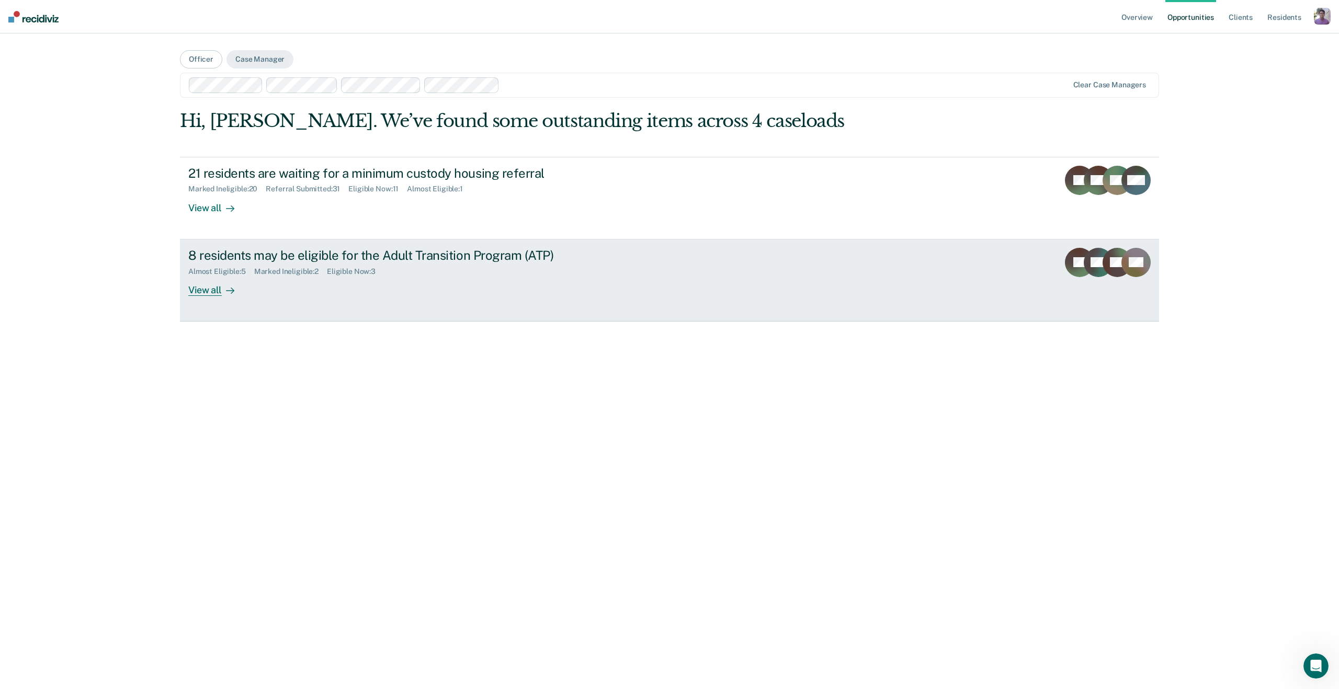
click at [207, 288] on div "View all" at bounding box center [217, 286] width 59 height 20
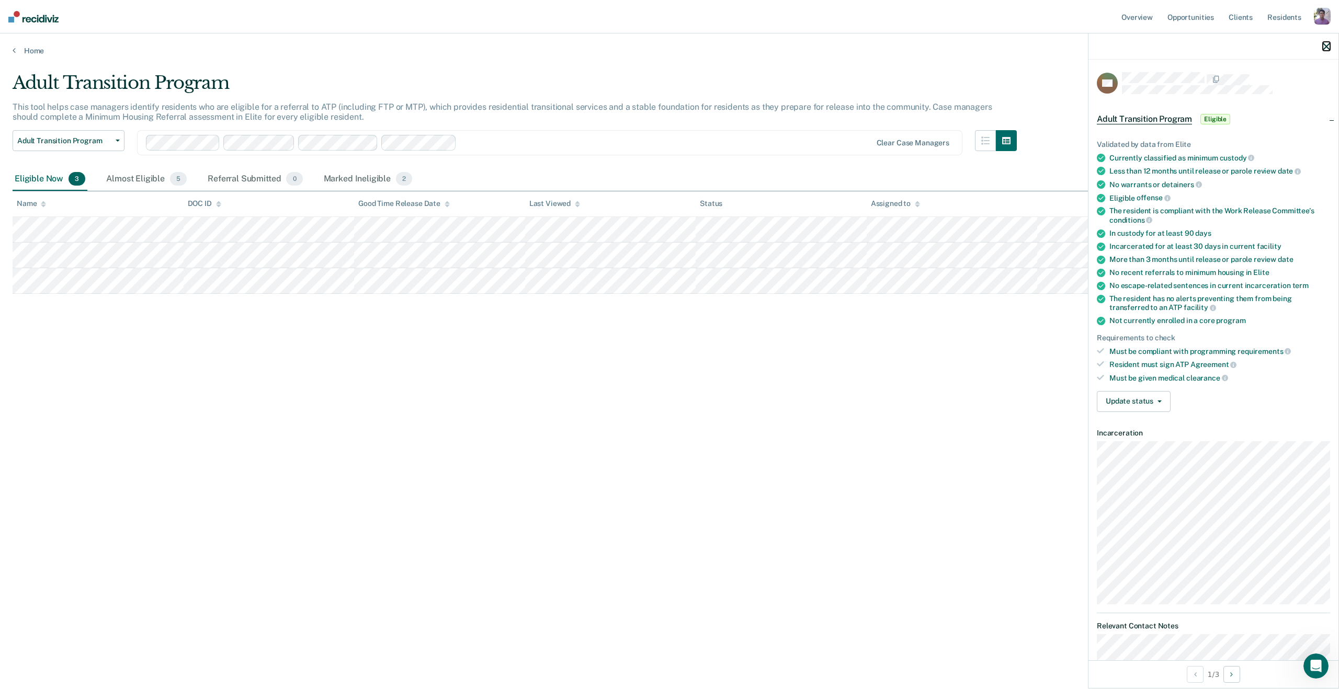
click at [1326, 49] on icon "button" at bounding box center [1325, 46] width 7 height 7
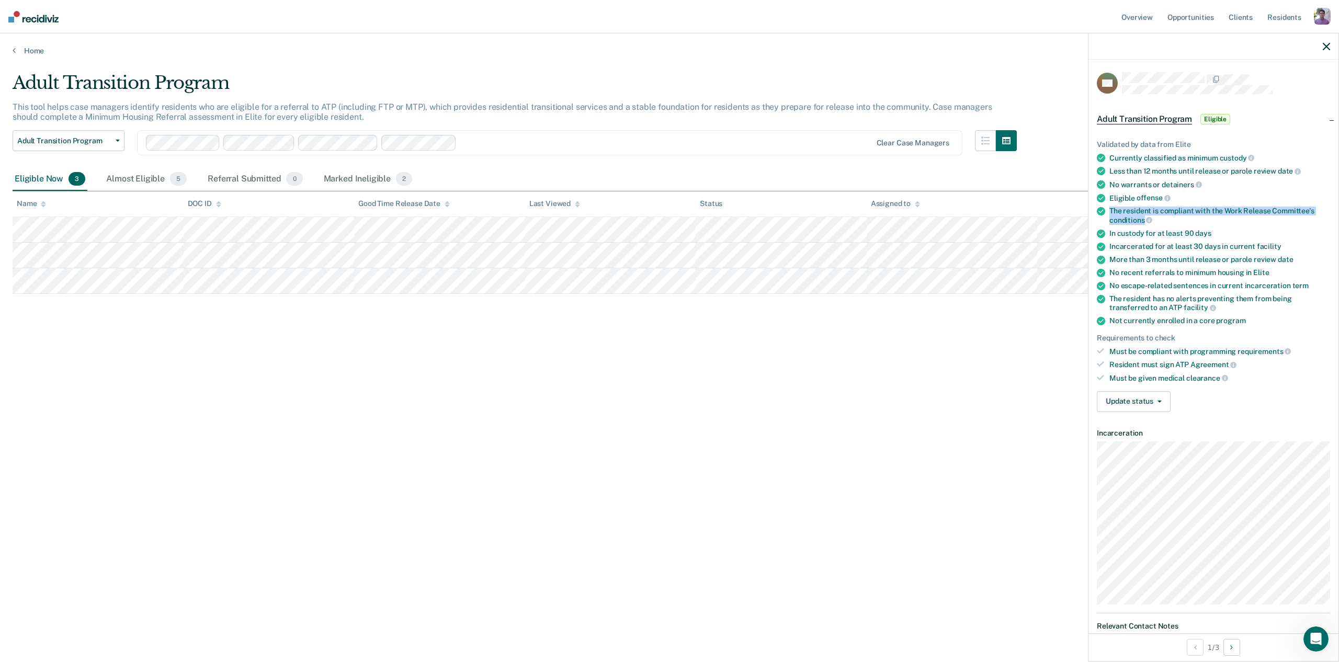
drag, startPoint x: 1144, startPoint y: 218, endPoint x: 1102, endPoint y: 208, distance: 43.0
click at [1102, 208] on li "The resident is compliant with the Work Release Committee's conditions" at bounding box center [1213, 216] width 233 height 18
